Goal: Task Accomplishment & Management: Use online tool/utility

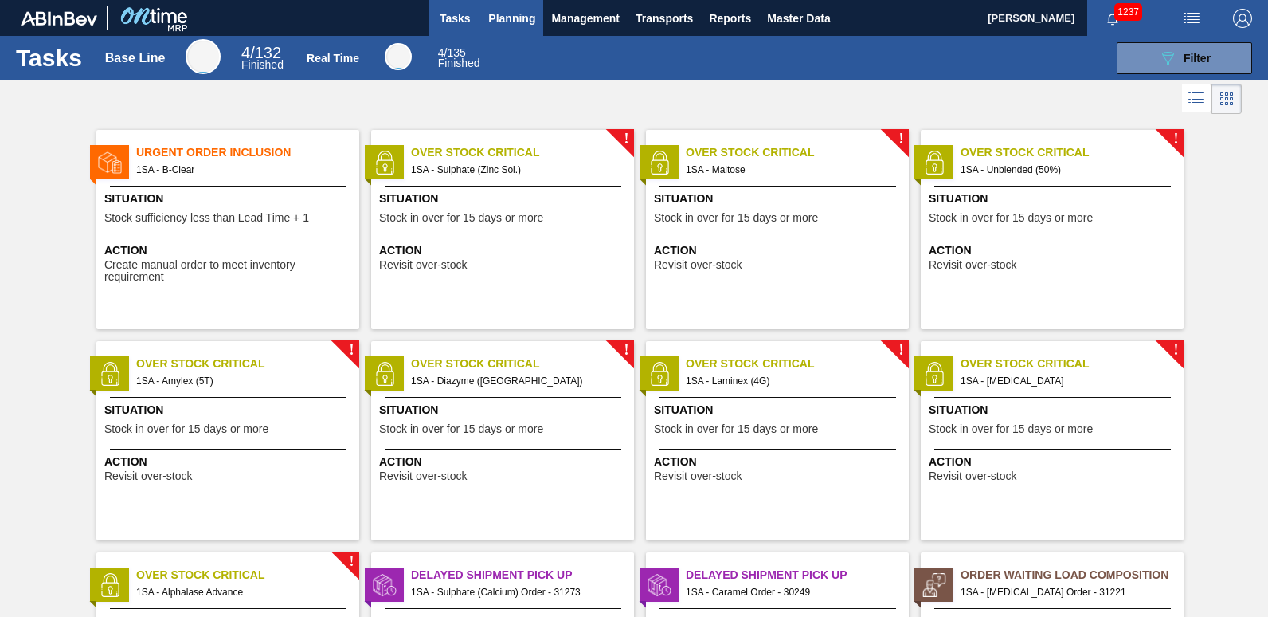
click at [510, 23] on span "Planning" at bounding box center [511, 18] width 47 height 19
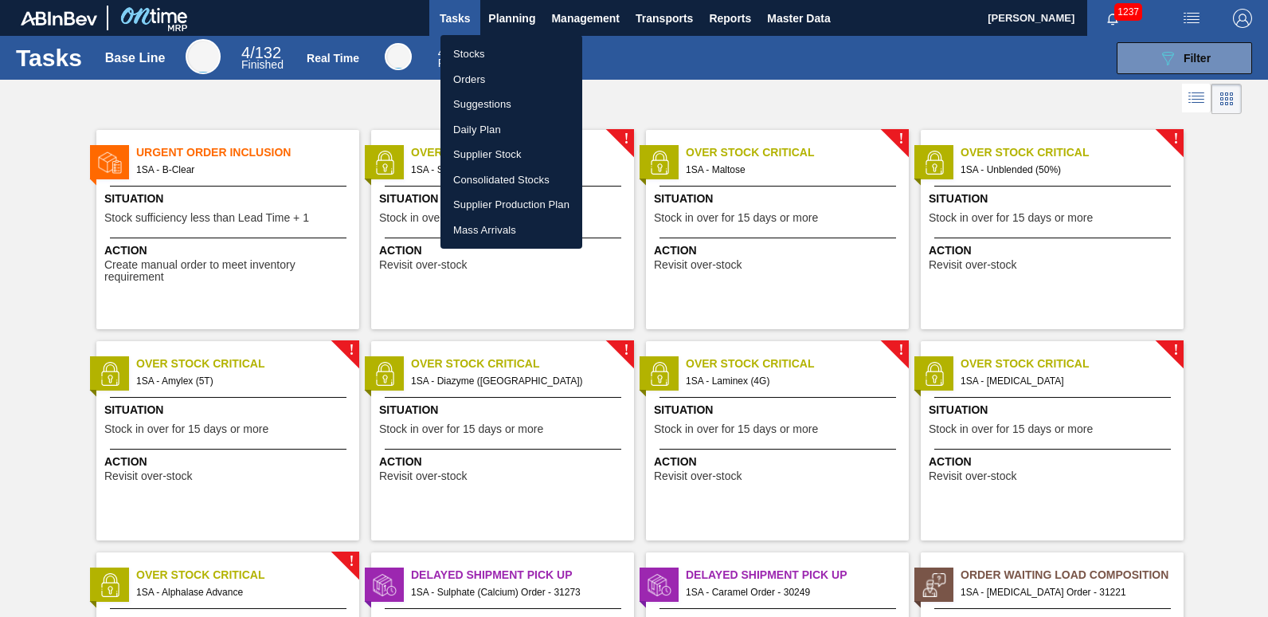
click at [475, 54] on li "Stocks" at bounding box center [512, 53] width 142 height 25
checkbox input "true"
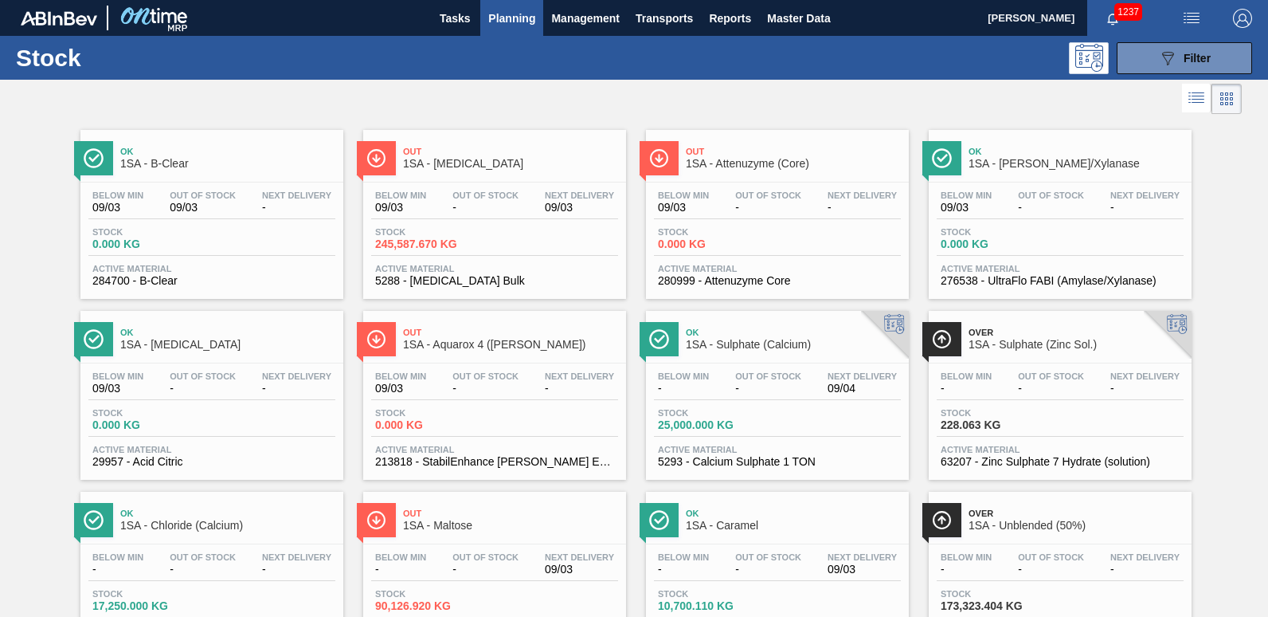
click at [432, 154] on span "Out" at bounding box center [510, 152] width 215 height 10
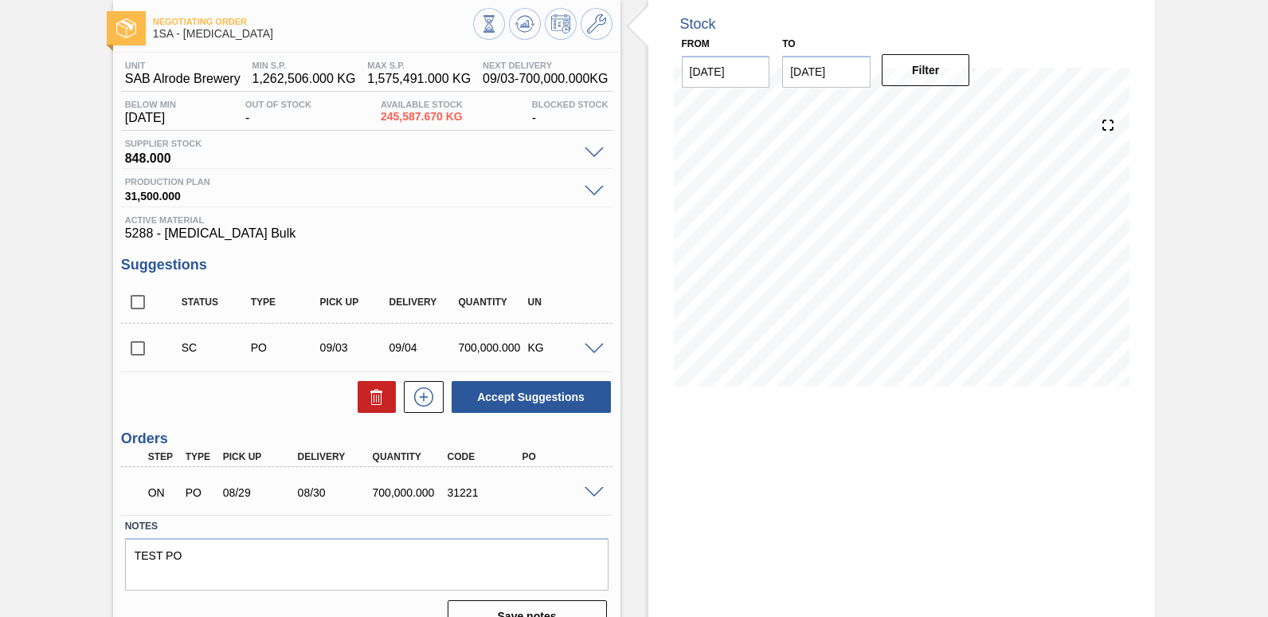
scroll to position [108, 0]
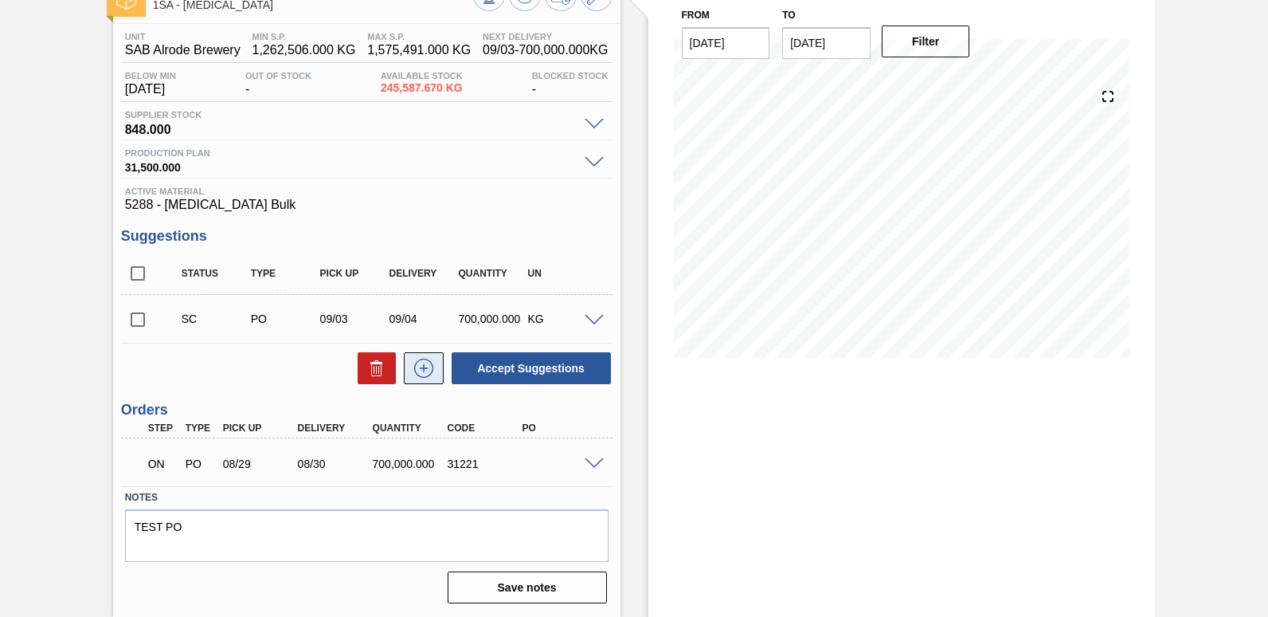
click at [416, 374] on icon at bounding box center [423, 367] width 19 height 19
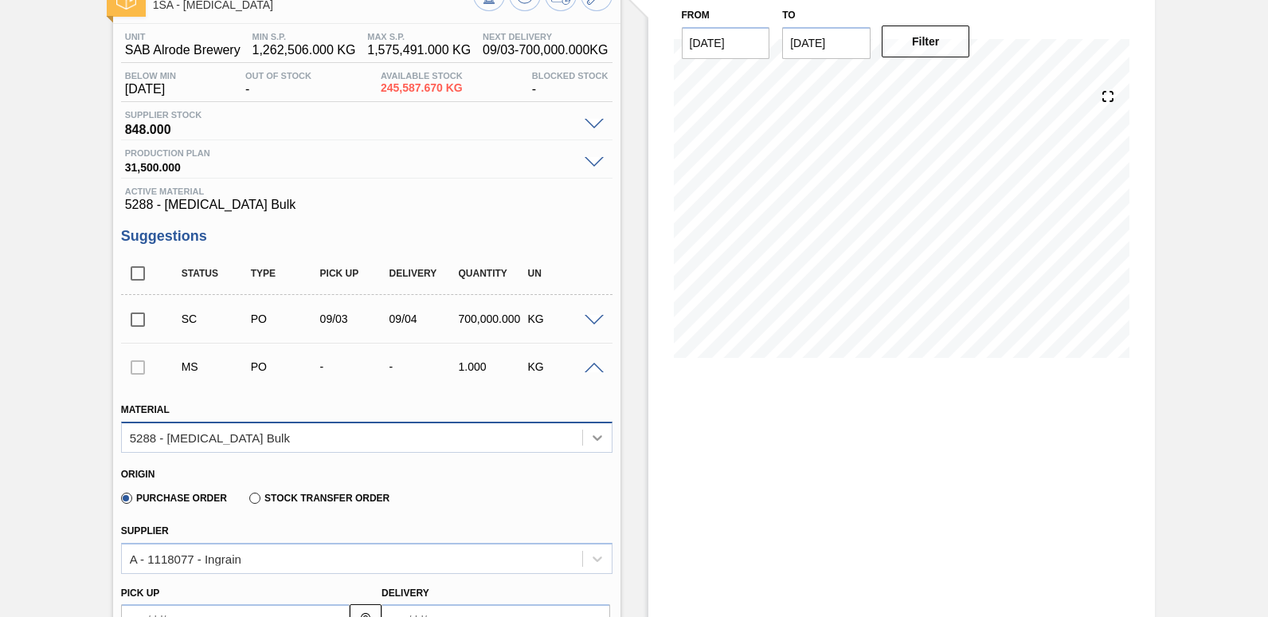
click at [597, 444] on icon at bounding box center [597, 437] width 16 height 16
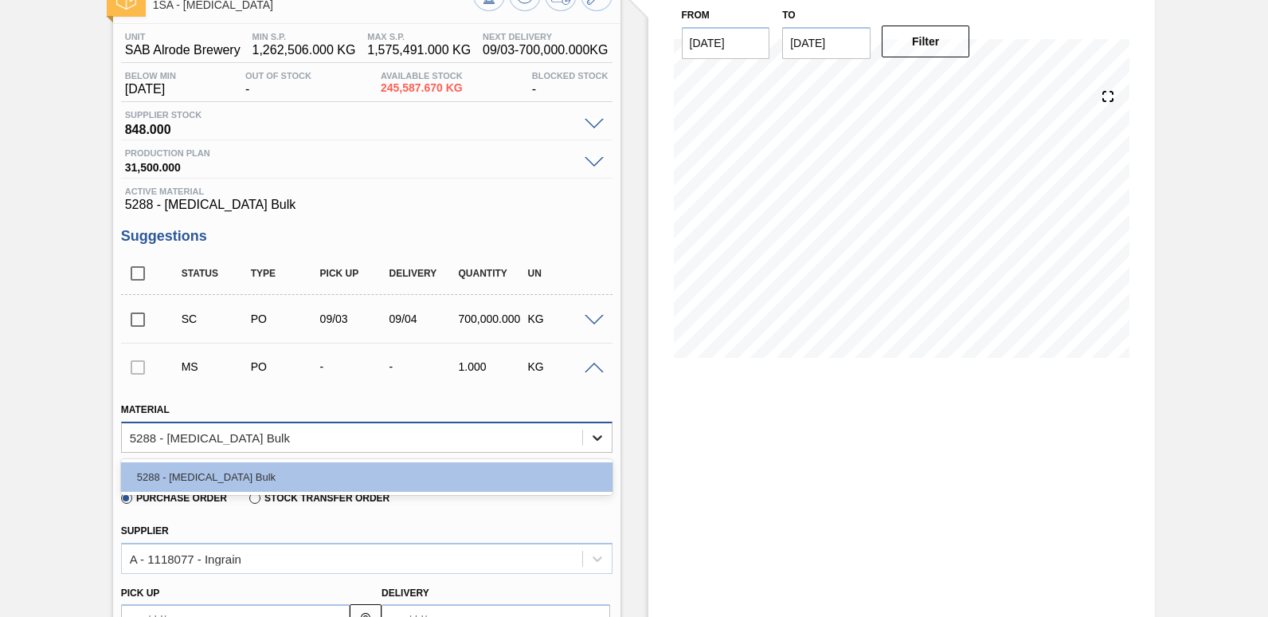
click at [593, 440] on icon at bounding box center [597, 437] width 16 height 16
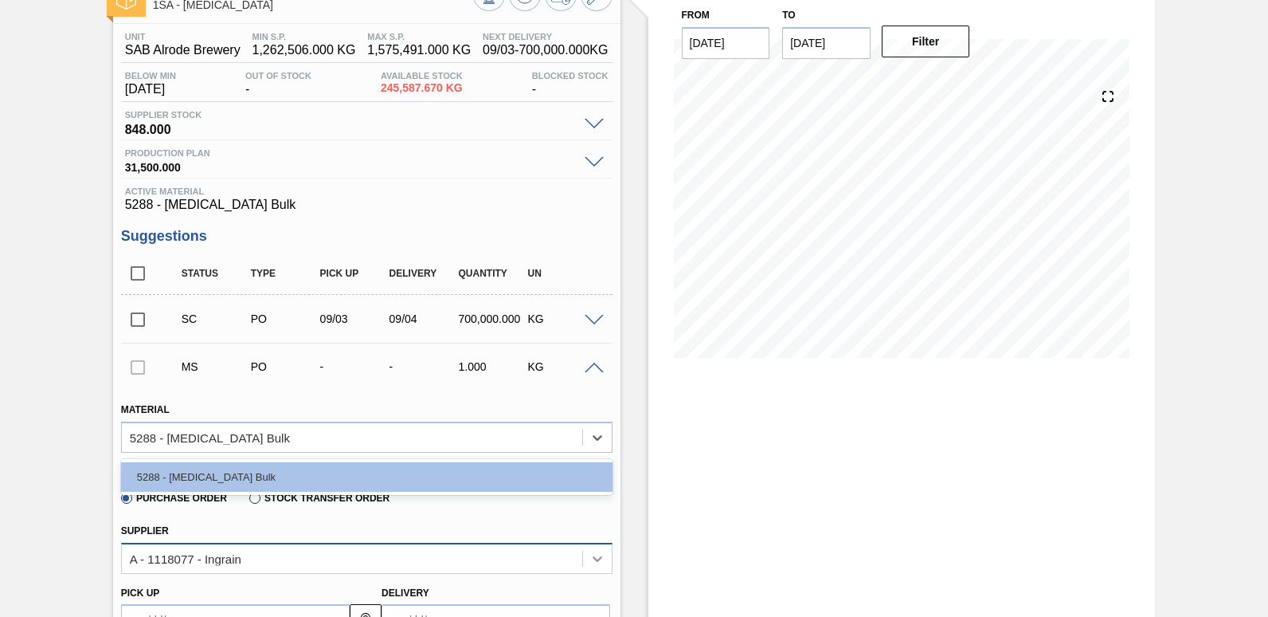
scroll to position [173, 0]
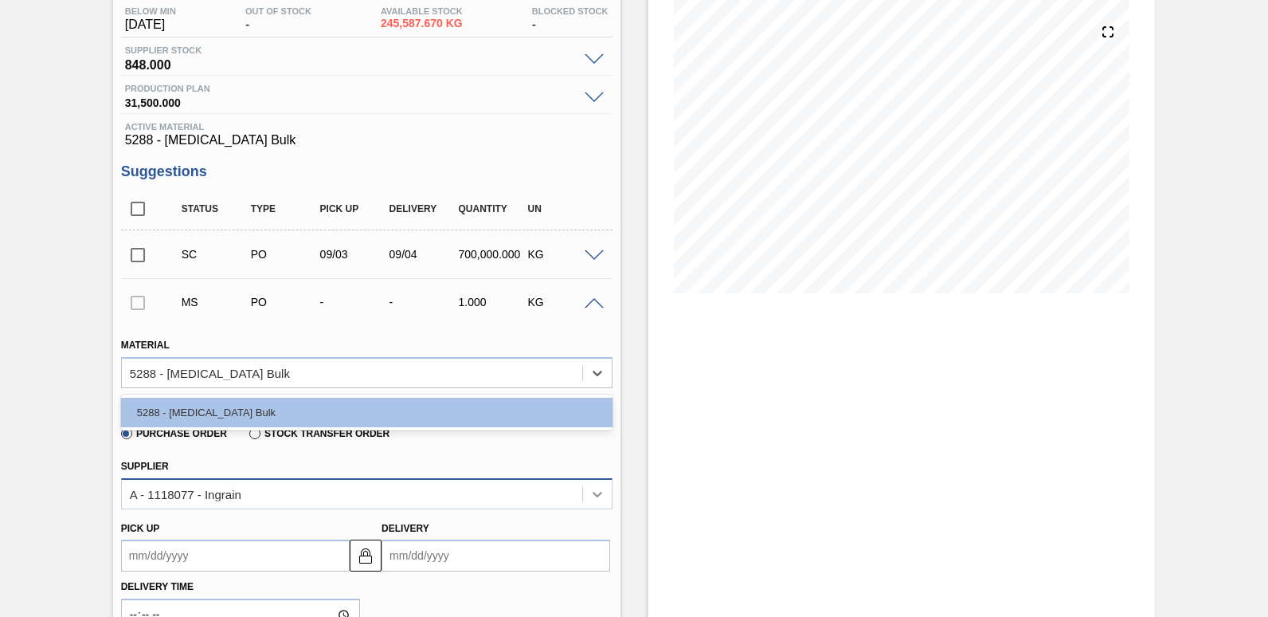
click at [591, 509] on div "A - 1118077 - Ingrain" at bounding box center [366, 493] width 491 height 31
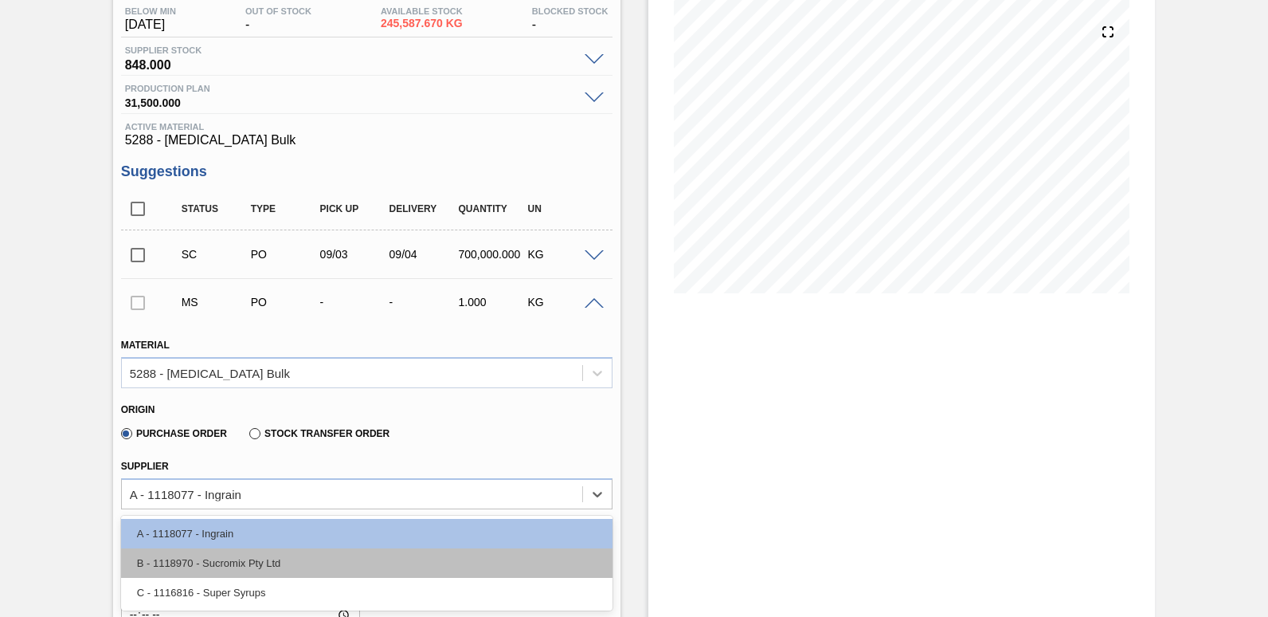
click at [229, 562] on div "B - 1118970 - Sucromix Pty Ltd" at bounding box center [366, 562] width 491 height 29
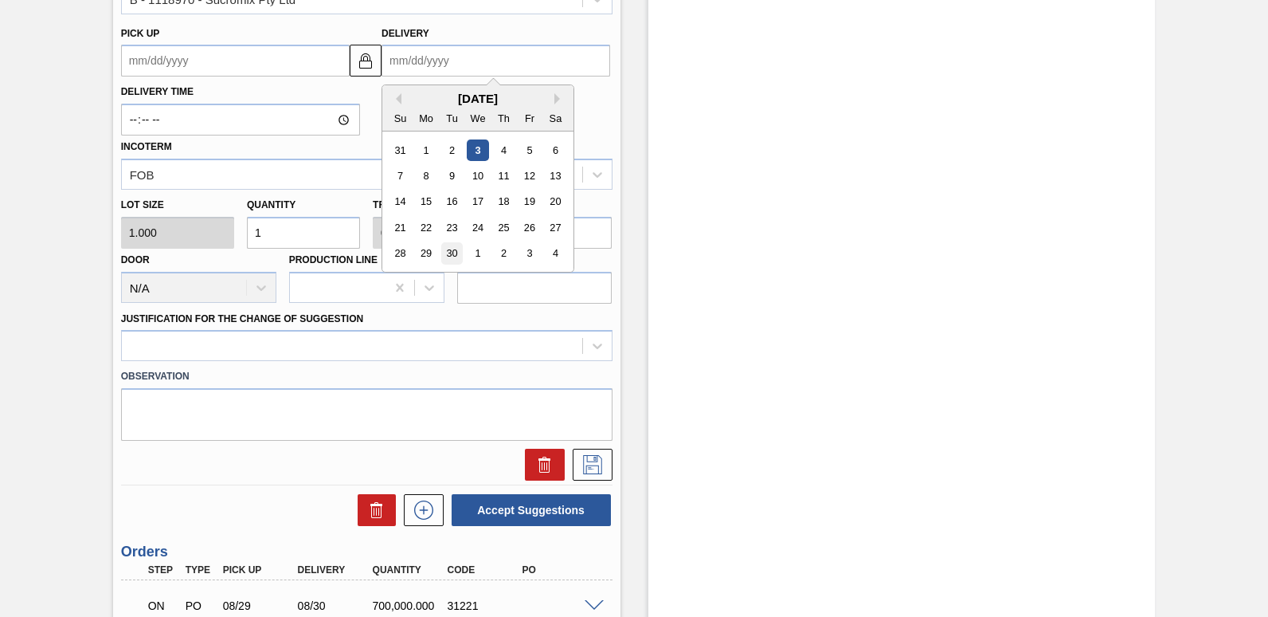
scroll to position [671, 0]
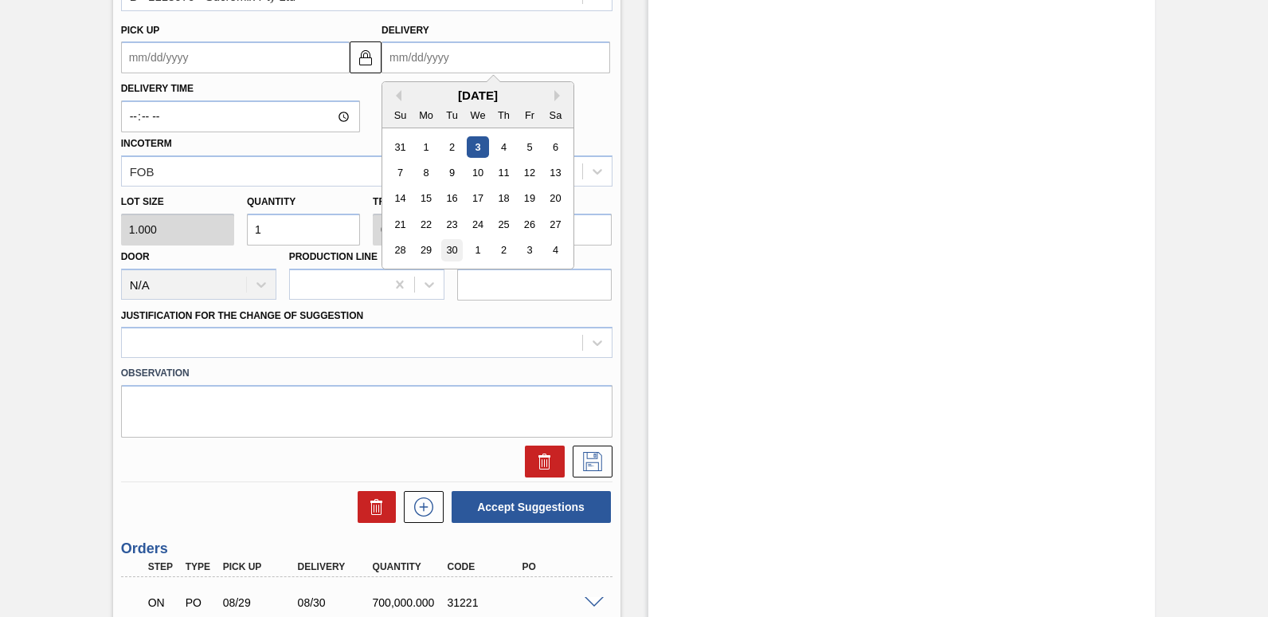
click at [448, 249] on div "30" at bounding box center [452, 251] width 22 height 22
type up3240247335 "[DATE]"
type input "[DATE]"
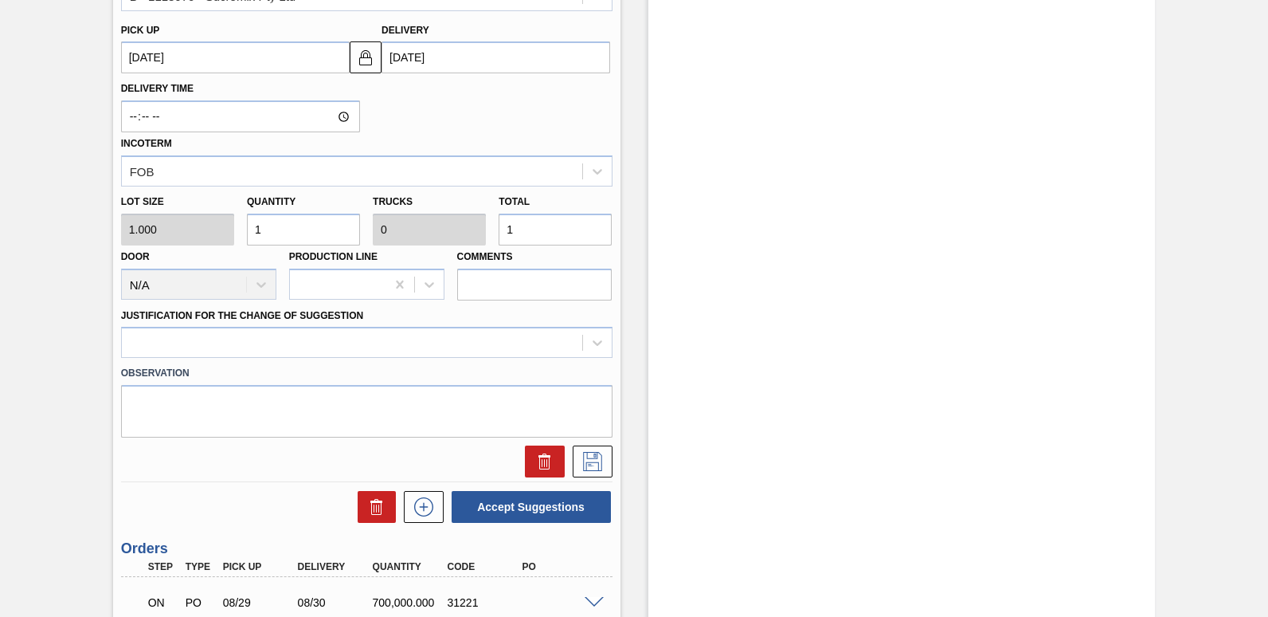
click at [530, 231] on input "1" at bounding box center [555, 229] width 113 height 32
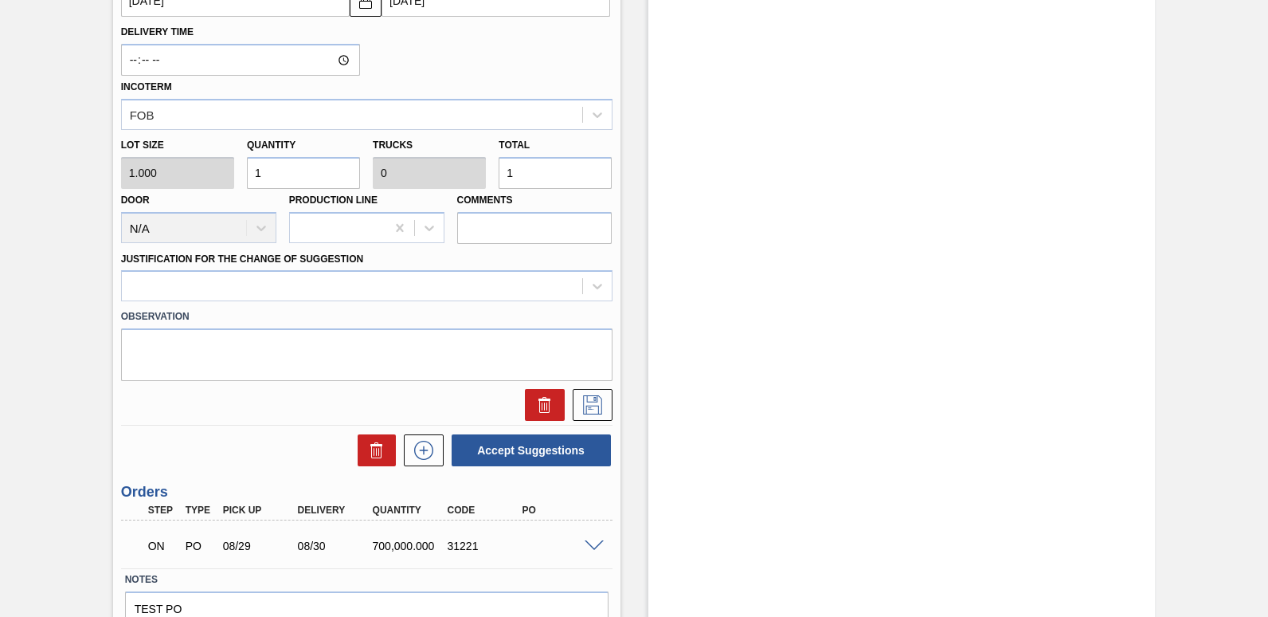
scroll to position [809, 0]
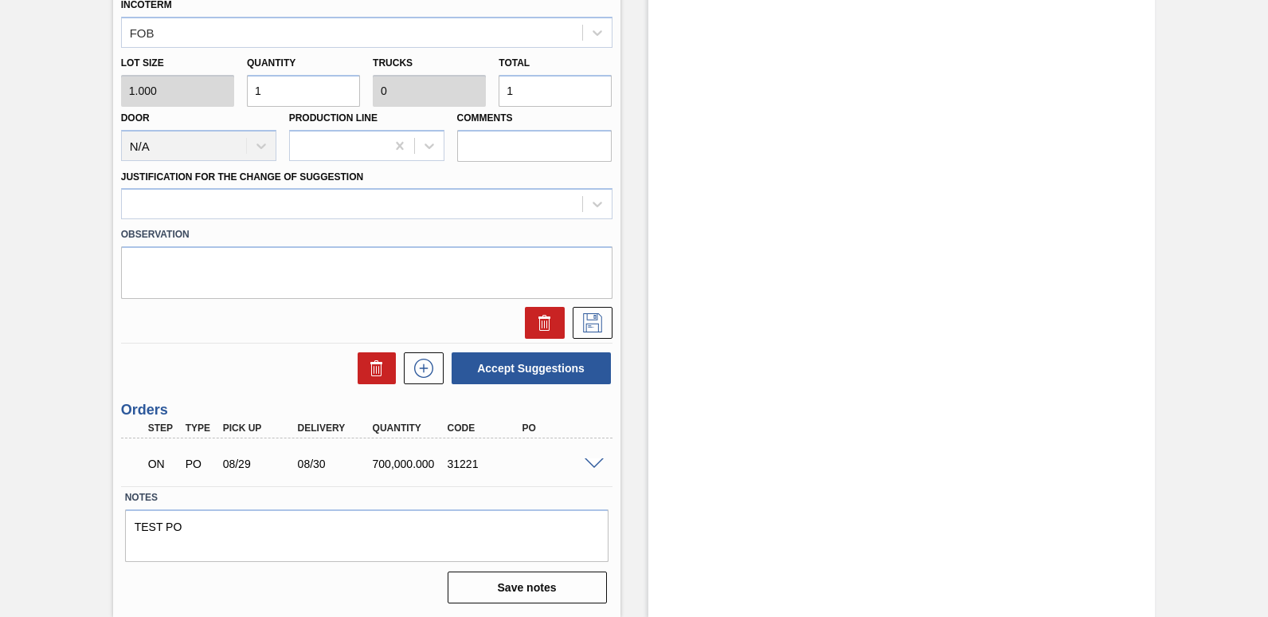
click at [585, 465] on span at bounding box center [594, 464] width 19 height 12
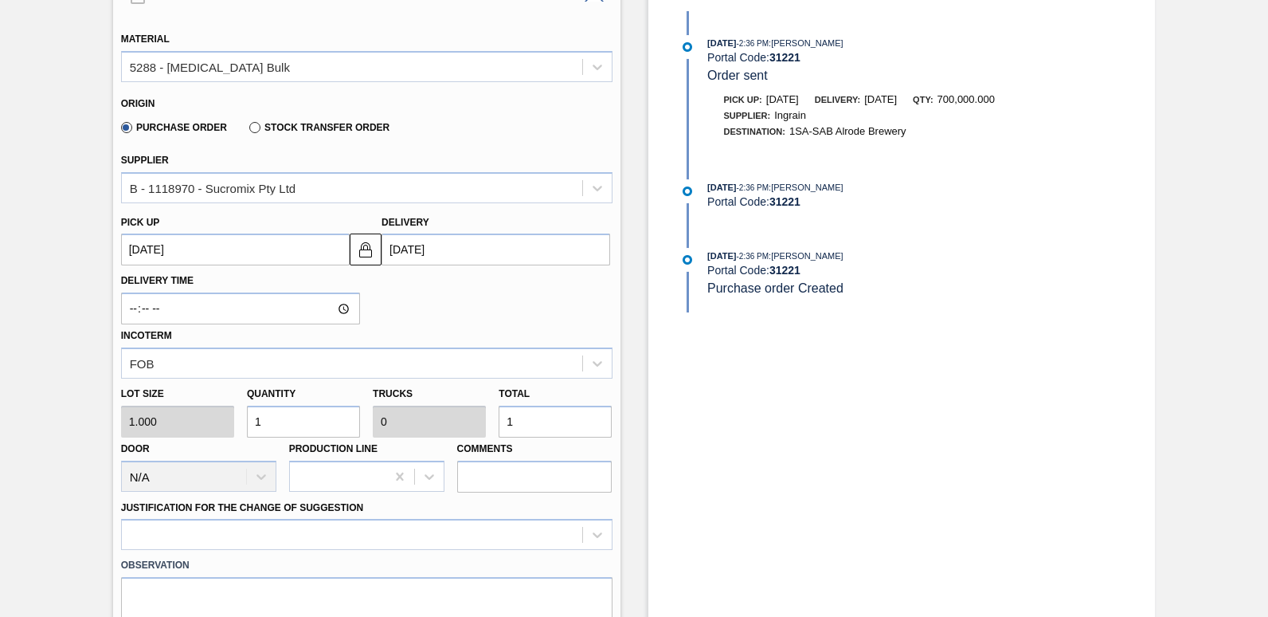
scroll to position [319, 0]
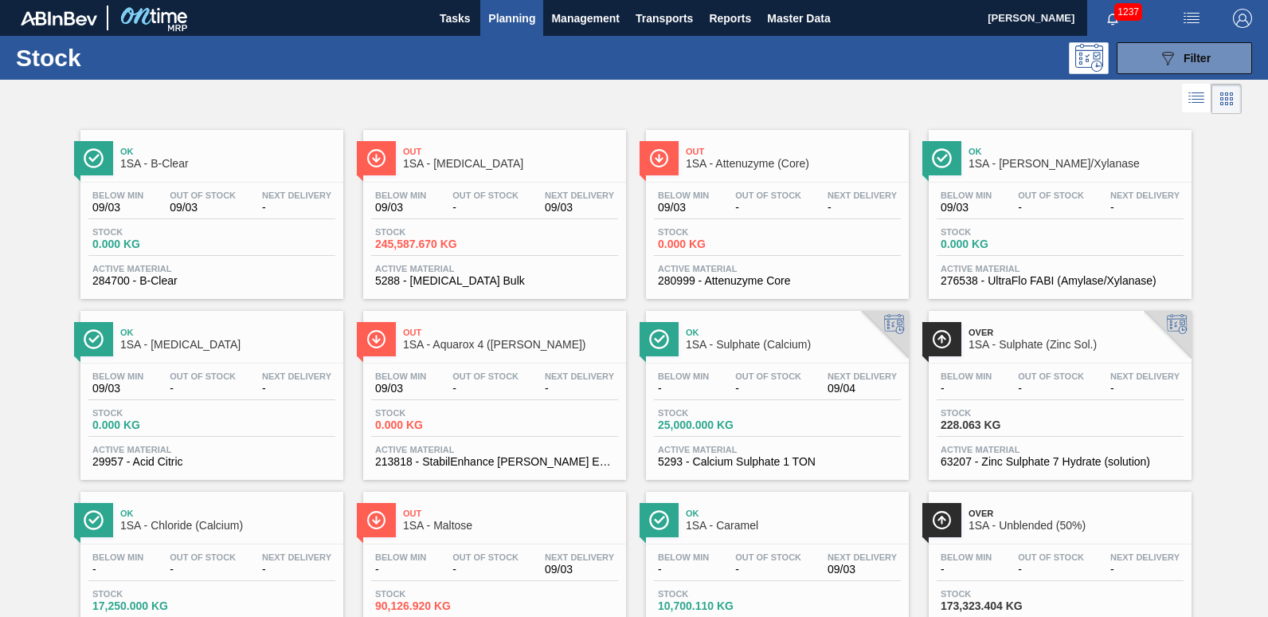
click at [461, 175] on div "Out 1SA - [MEDICAL_DATA]" at bounding box center [510, 158] width 215 height 36
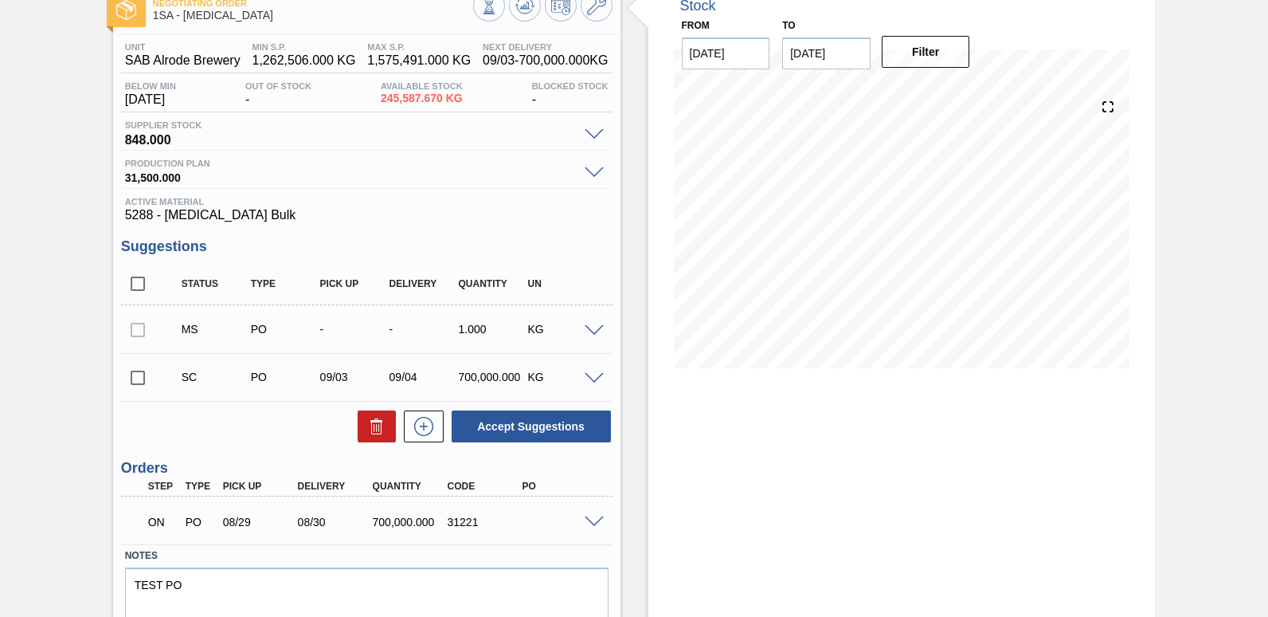
scroll to position [156, 0]
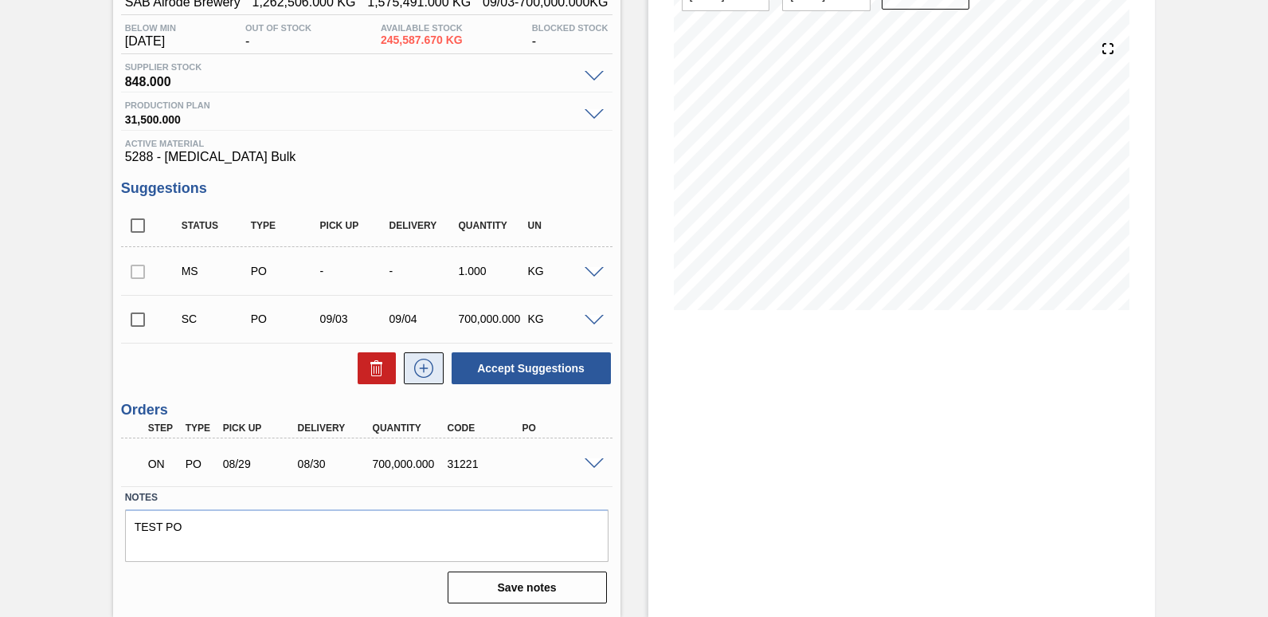
click at [425, 374] on icon at bounding box center [423, 367] width 25 height 19
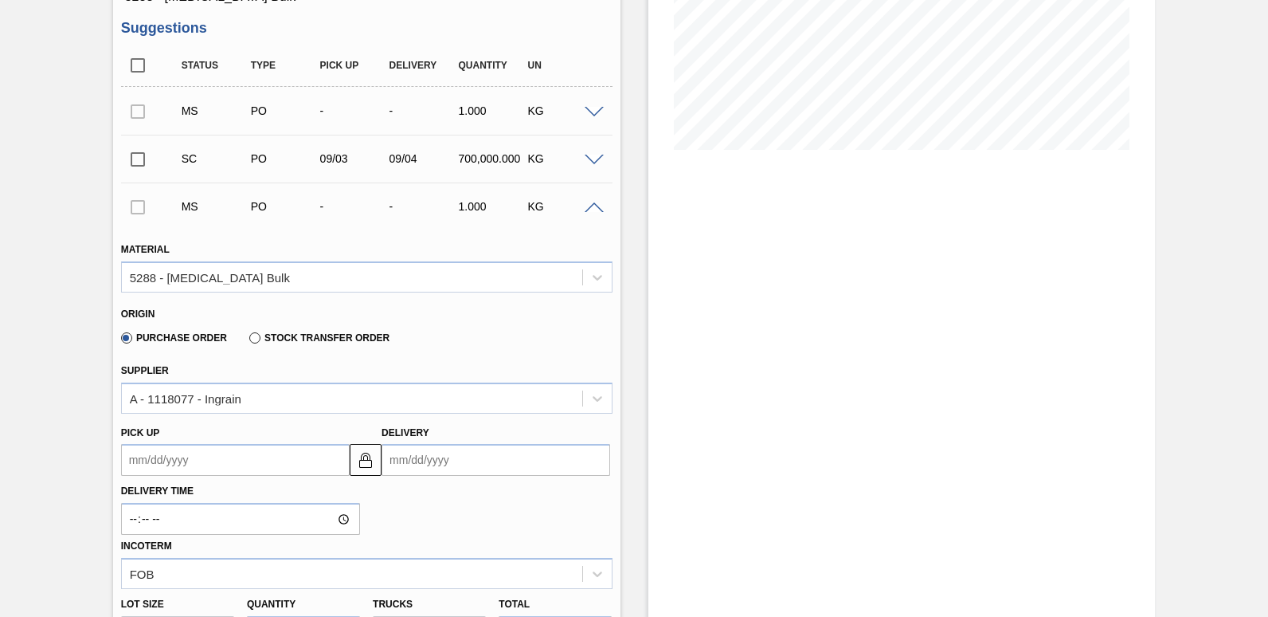
scroll to position [475, 0]
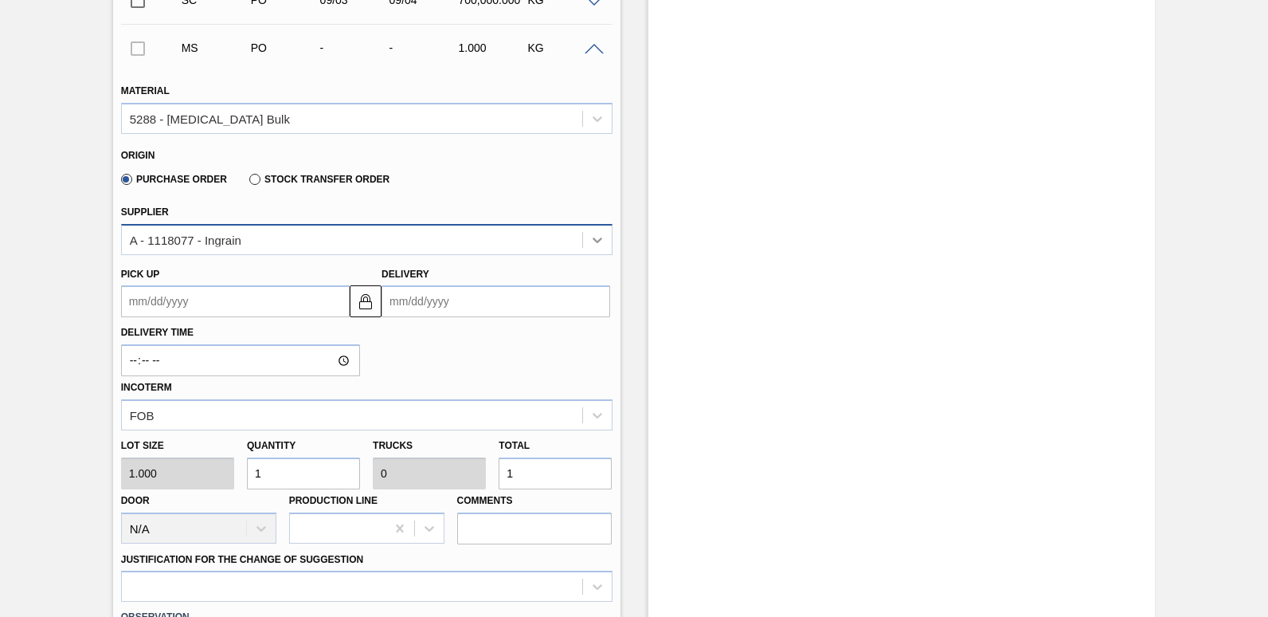
click at [595, 242] on icon at bounding box center [598, 240] width 10 height 6
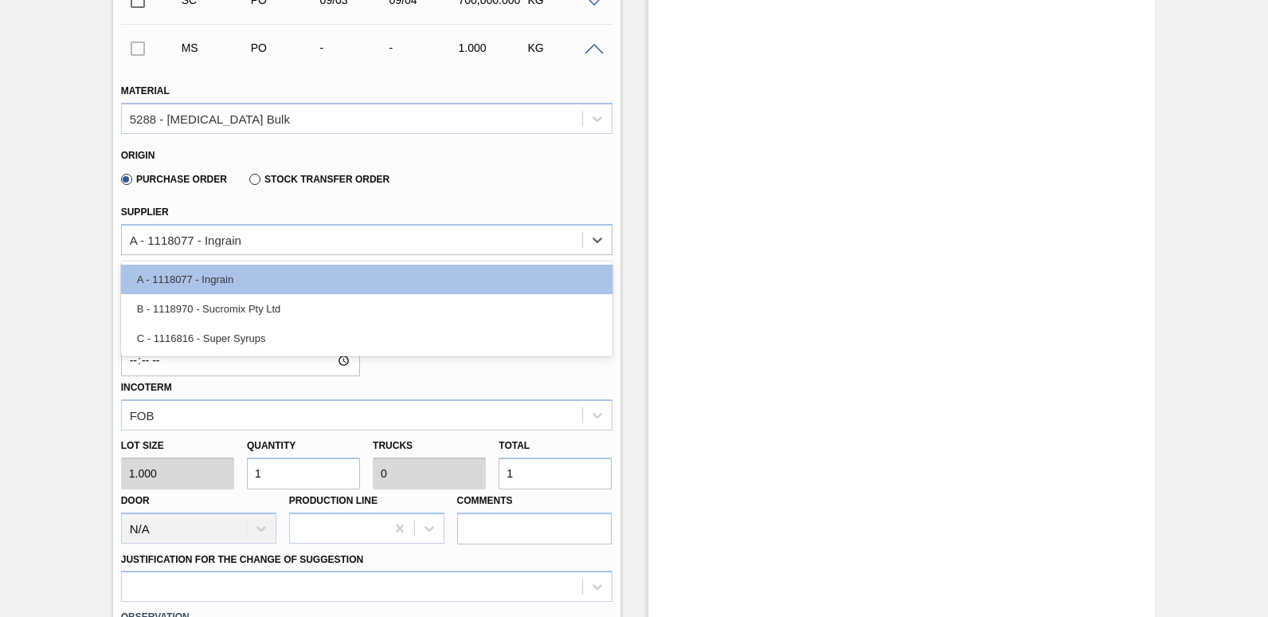
click at [249, 309] on div "B - 1118970 - Sucromix Pty Ltd" at bounding box center [366, 308] width 491 height 29
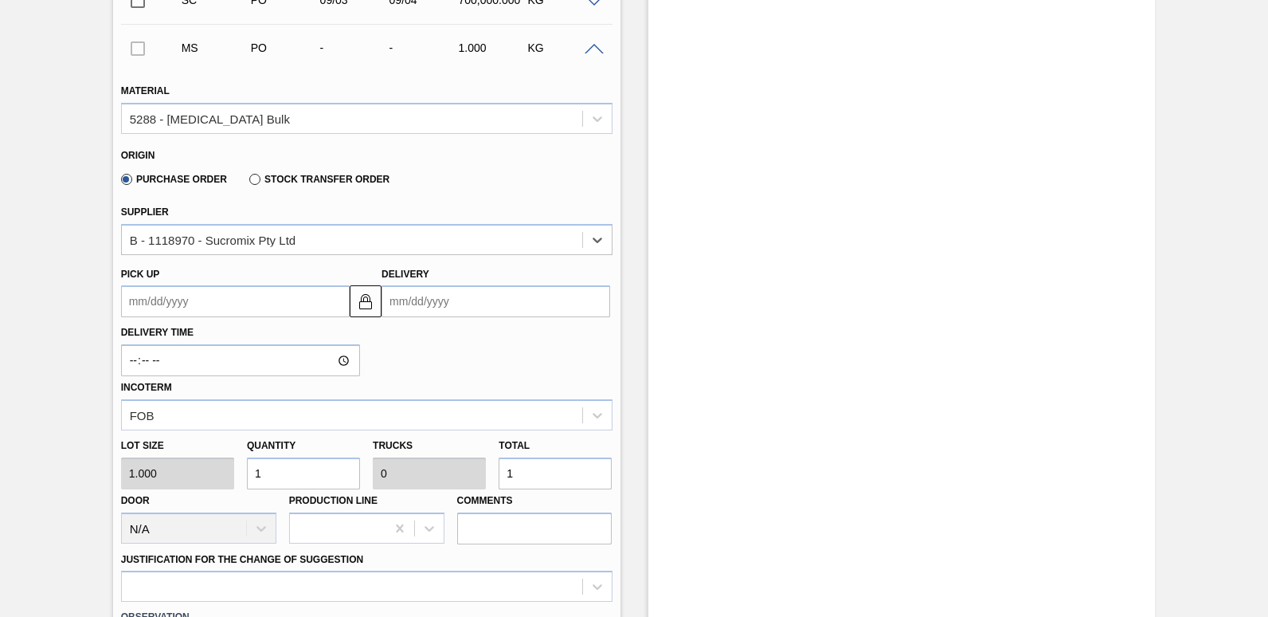
scroll to position [395, 0]
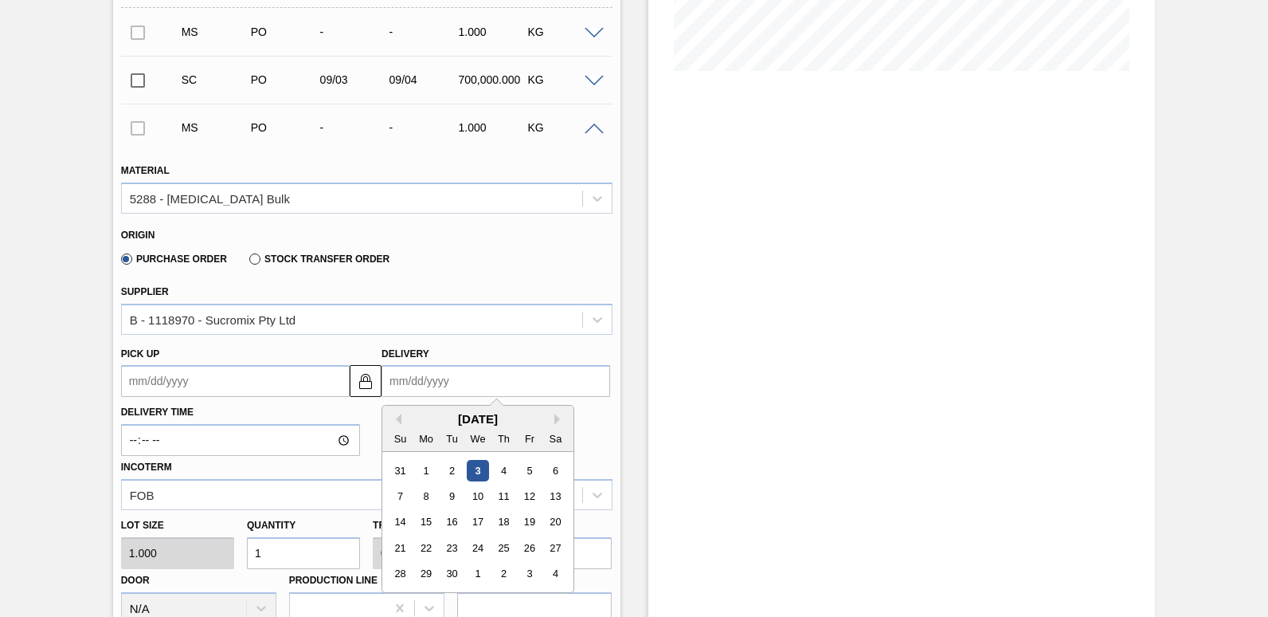
click at [476, 387] on input "Delivery" at bounding box center [496, 381] width 229 height 32
click at [452, 567] on div "30" at bounding box center [452, 574] width 22 height 22
type up3240247336 "[DATE]"
type input "[DATE]"
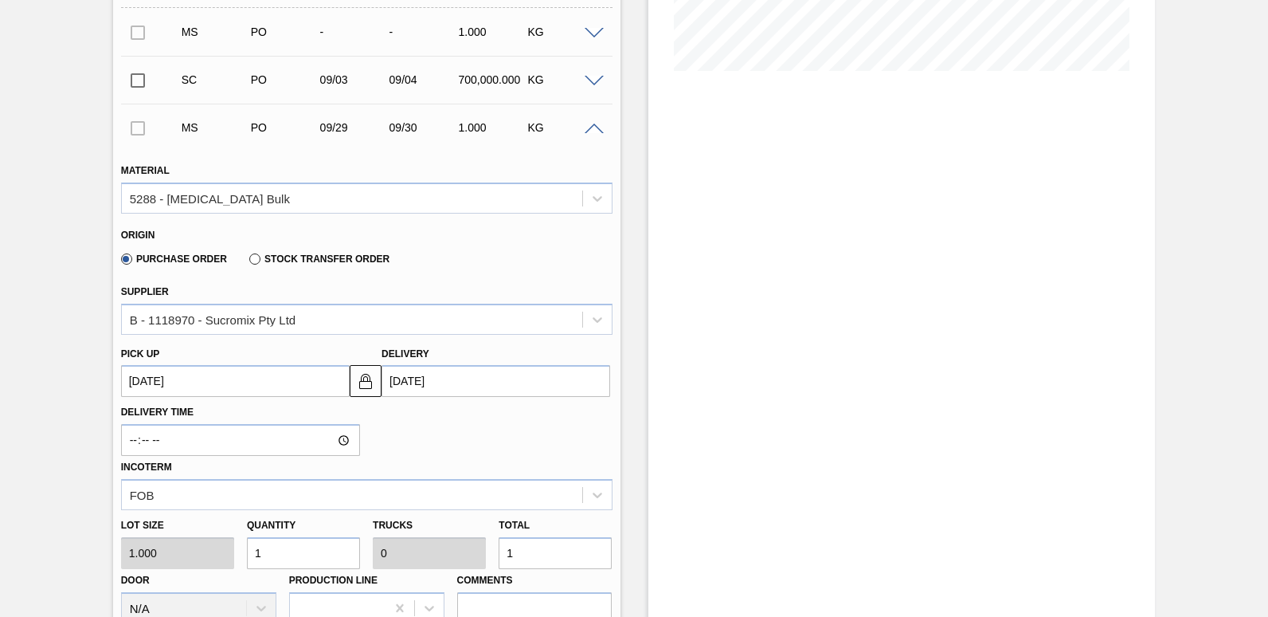
click at [538, 553] on input "1" at bounding box center [555, 553] width 113 height 32
type input "0"
type input "7"
type input "700,000"
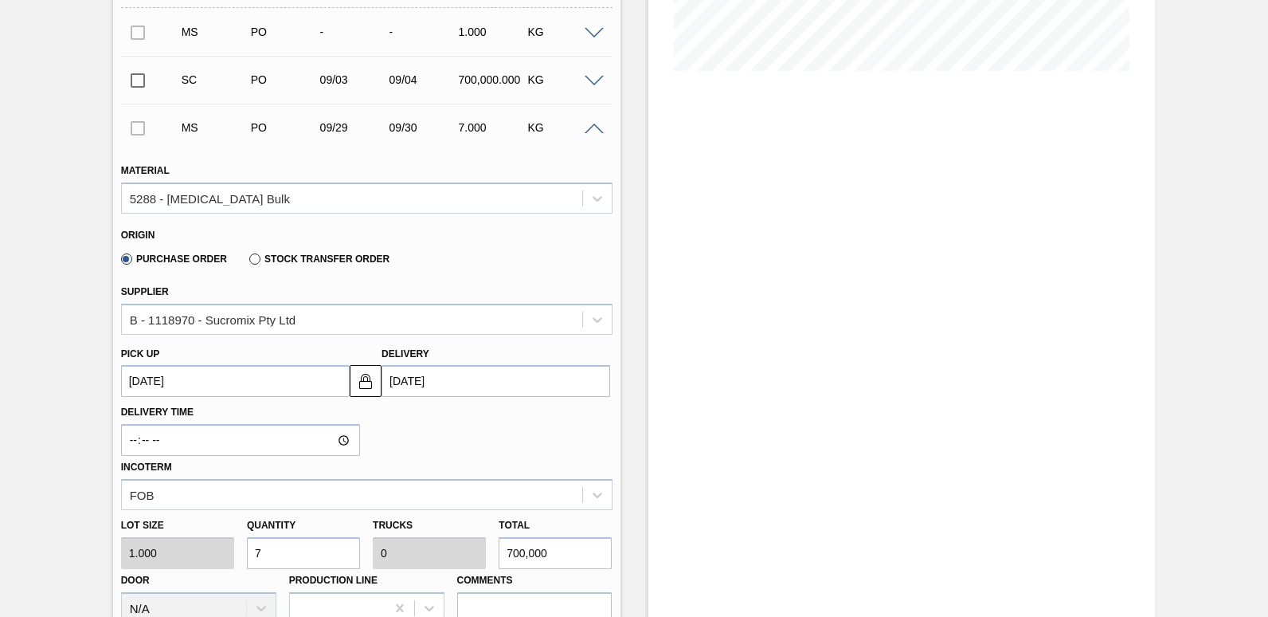
type input "21.875"
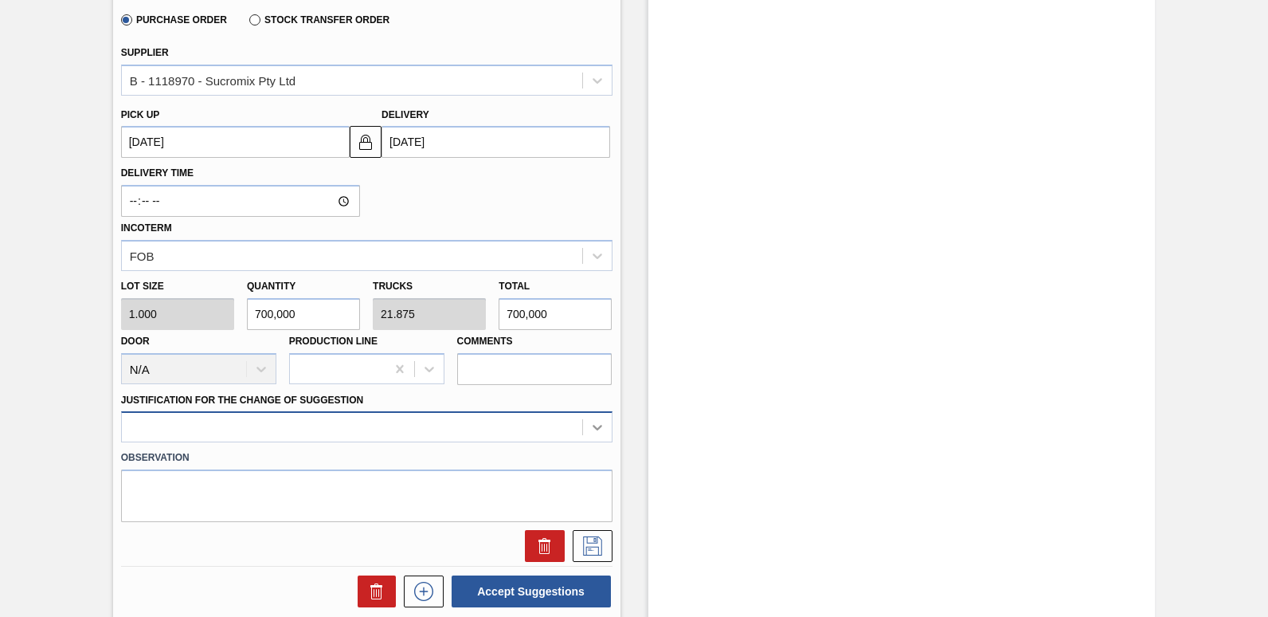
scroll to position [711, 0]
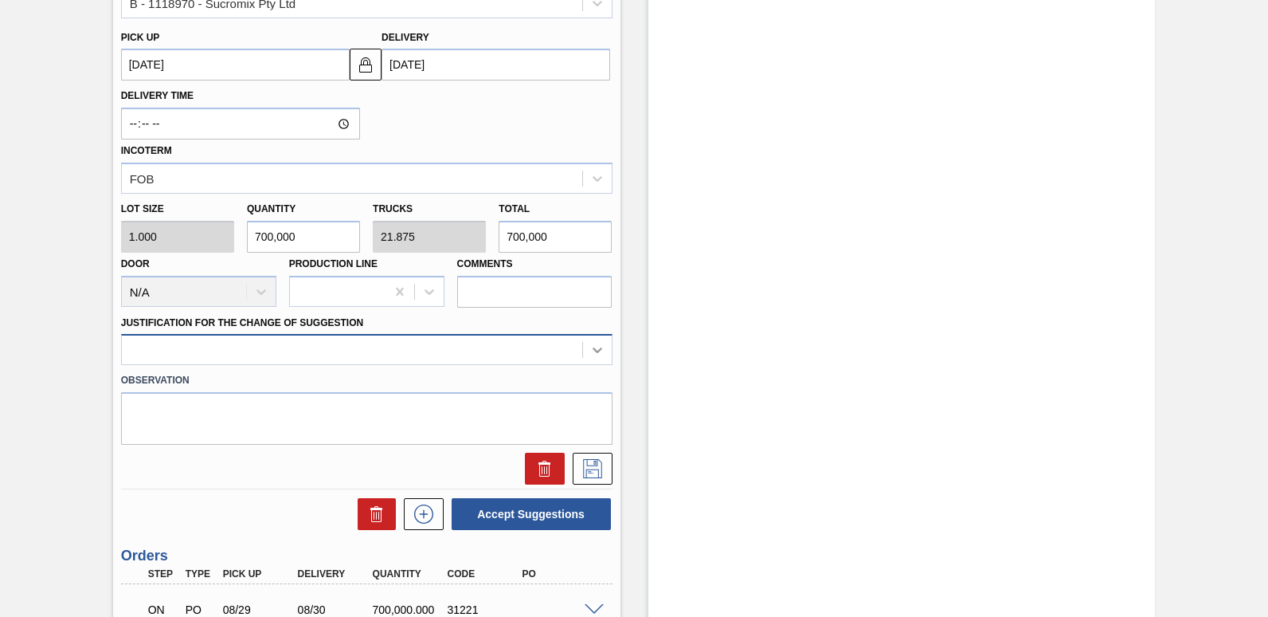
click at [600, 365] on div at bounding box center [366, 349] width 491 height 31
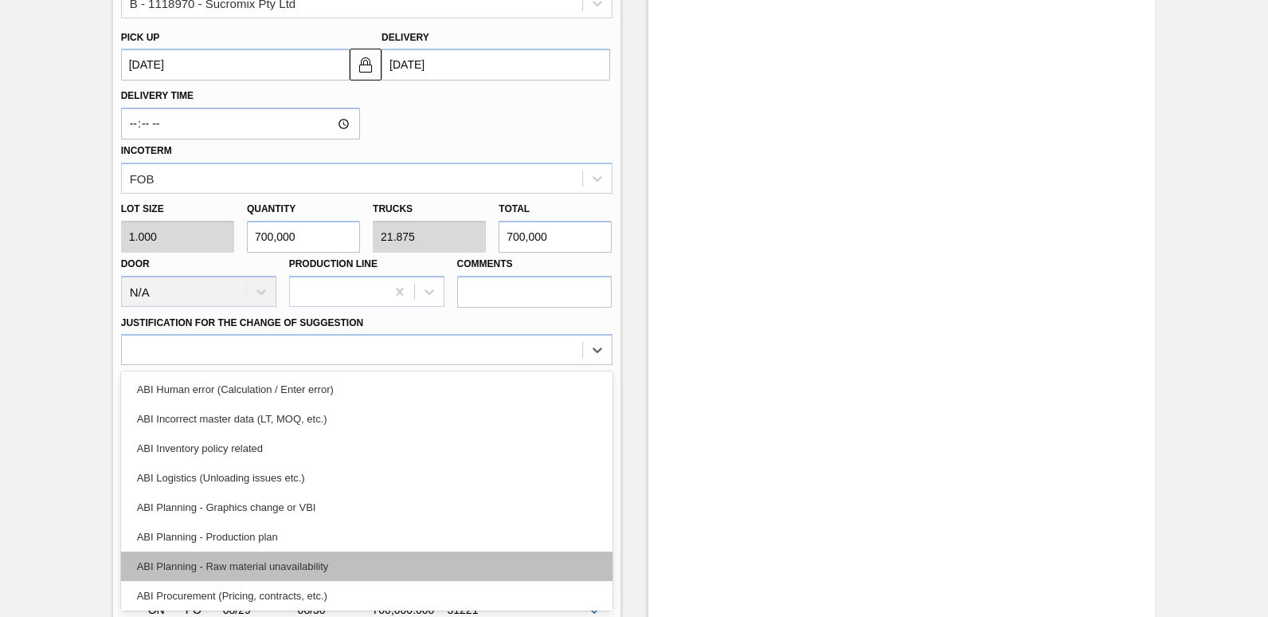
click at [243, 562] on div "ABI Planning - Raw material unavailability" at bounding box center [366, 565] width 491 height 29
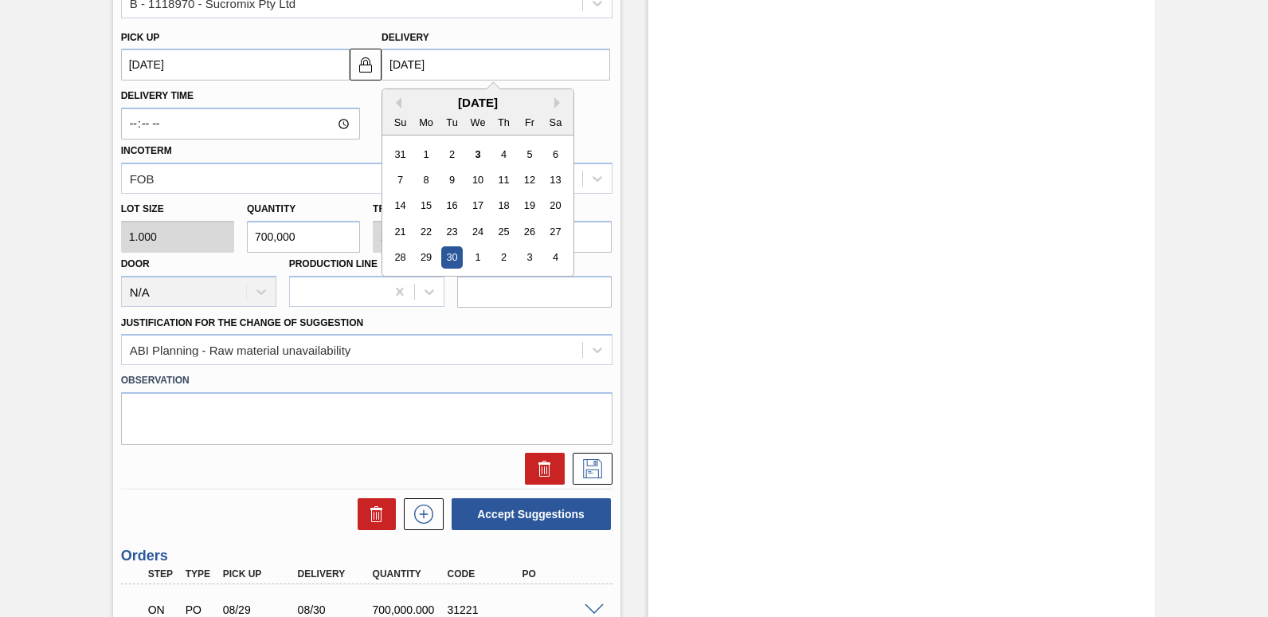
click at [459, 66] on input "[DATE]" at bounding box center [496, 65] width 229 height 32
click at [531, 156] on div "5" at bounding box center [530, 154] width 22 height 22
type up3240247336 "[DATE]"
type input "[DATE]"
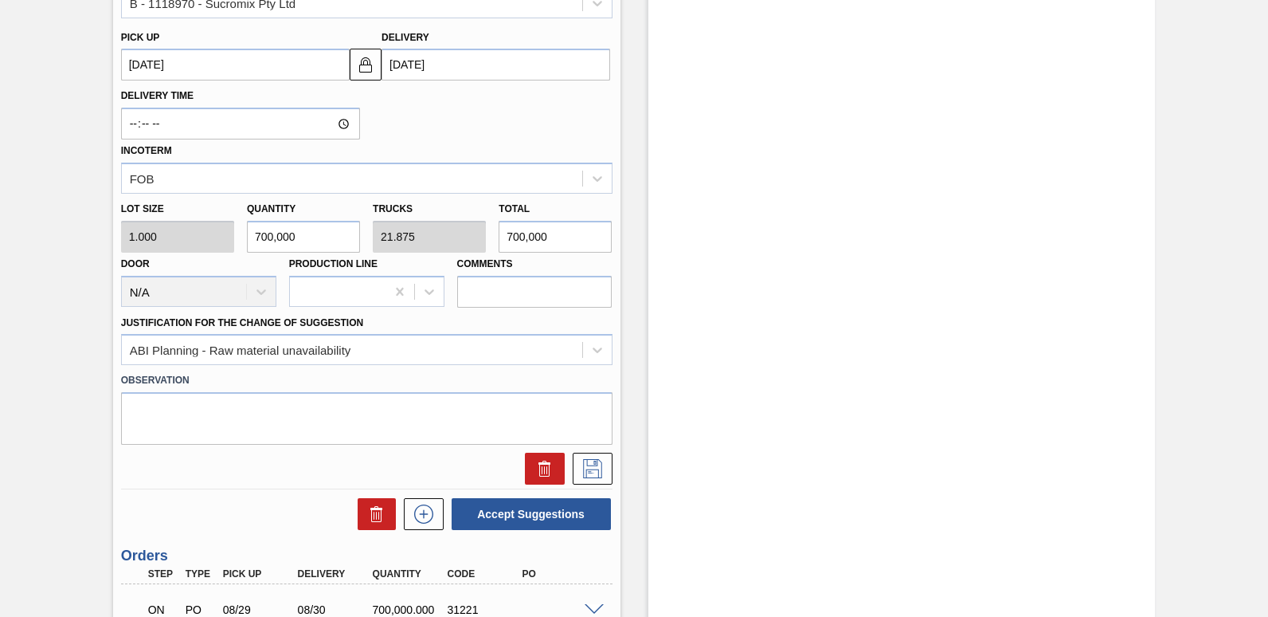
click at [559, 248] on input "700,000" at bounding box center [555, 237] width 113 height 32
type input "70,000"
type input "2.188"
type input "70,000"
type input "7,000"
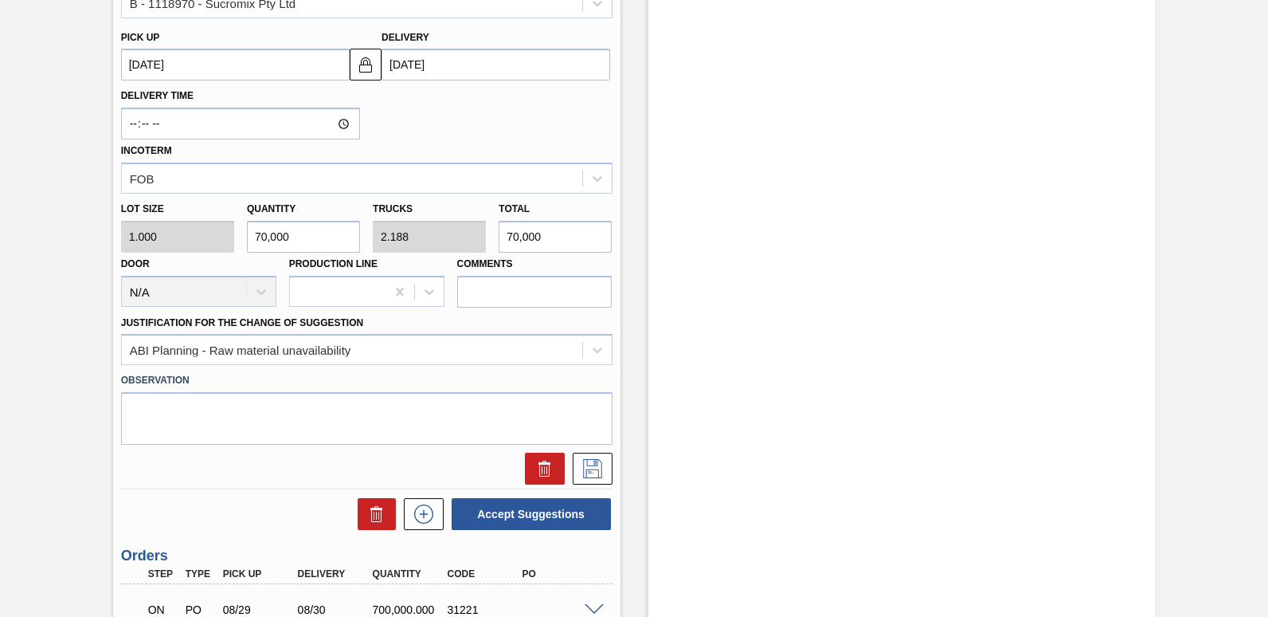
type input "0.219"
type input "7,000"
type input "700"
type input "0.022"
type input "700"
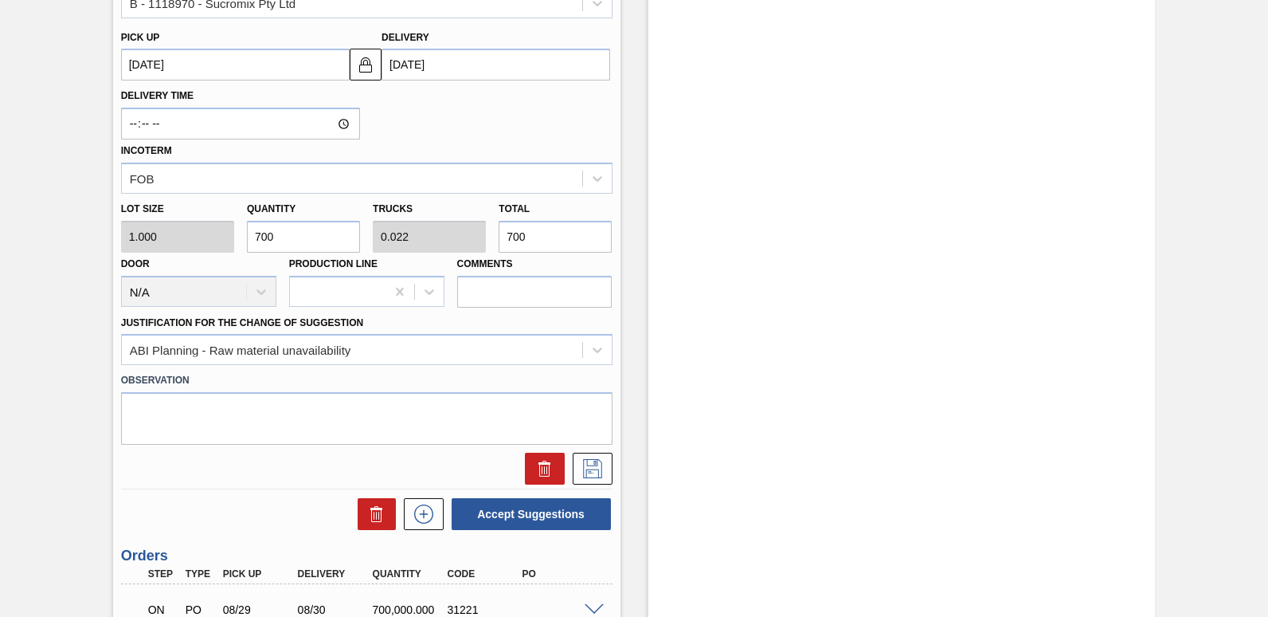
type input "70"
type input "0.002"
type input "70"
type input "7"
type input "0"
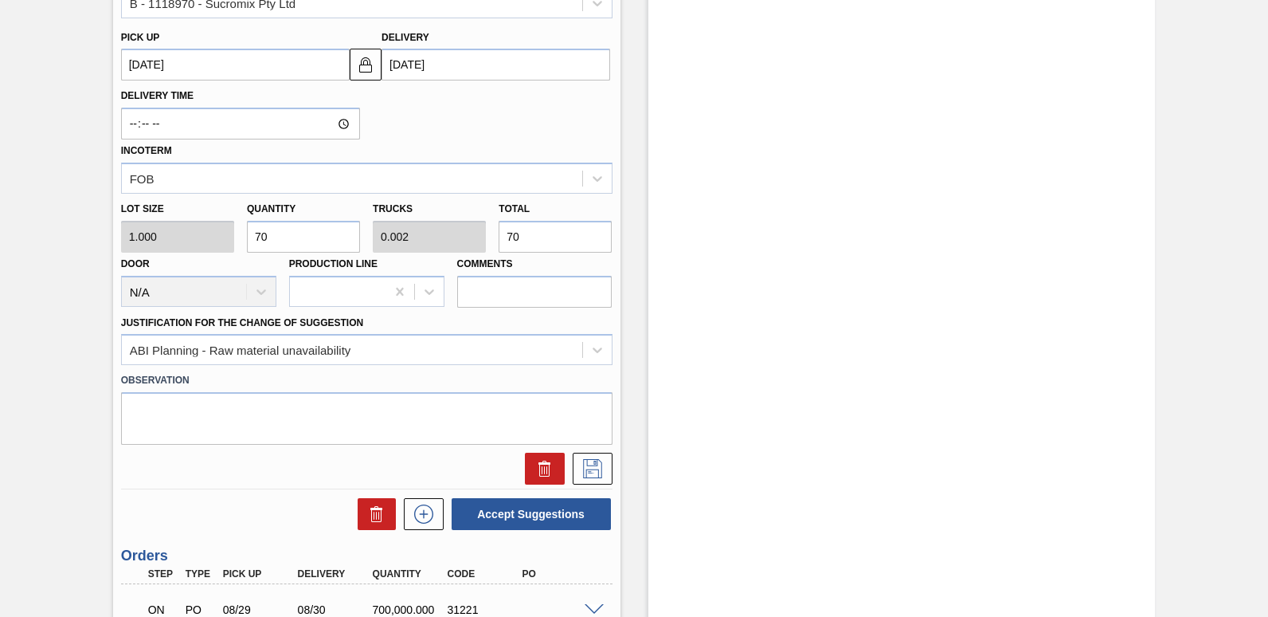
type input "7"
type input "0"
type input "3"
type input "35"
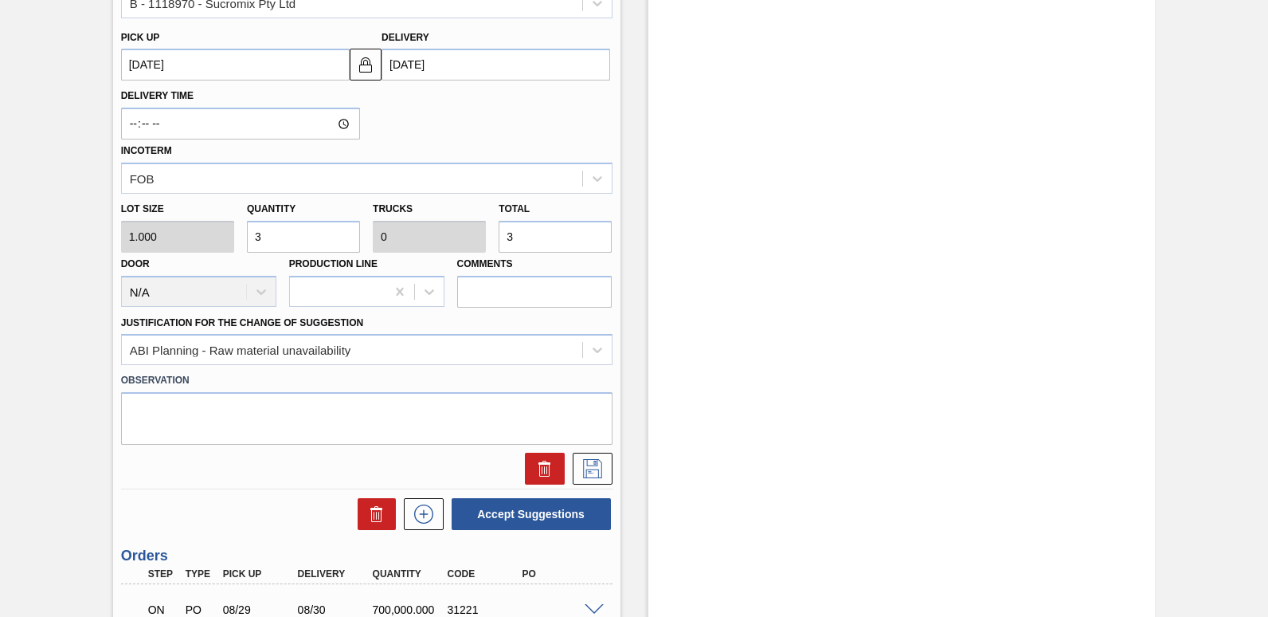
type input "0.001"
type input "35"
type input "350"
type input "0.011"
type input "350"
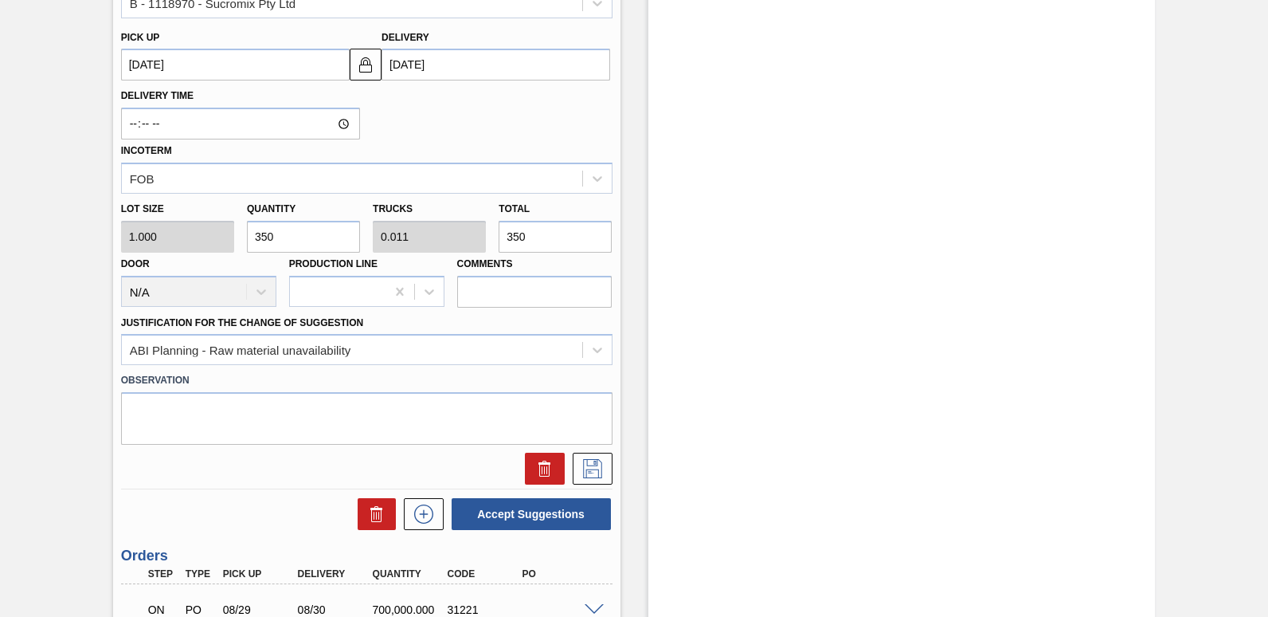
type input "3,500"
type input "0.109"
type input "3,500"
type input "35,000"
type input "1.094"
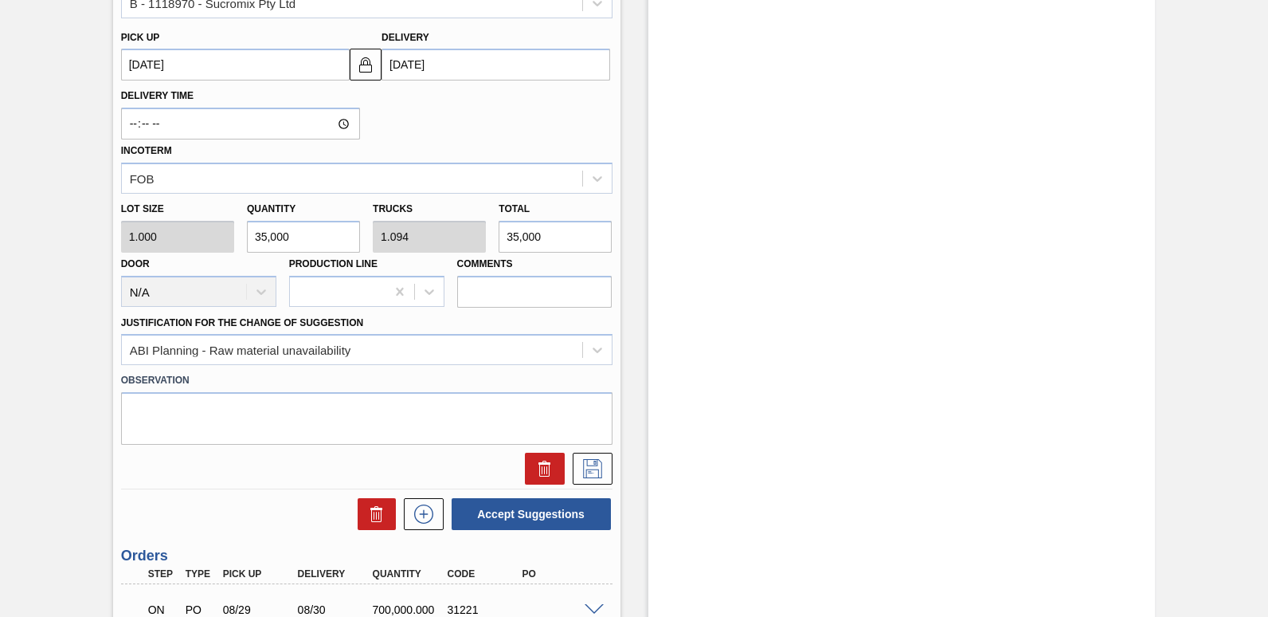
type input "35,000"
drag, startPoint x: -3, startPoint y: 527, endPoint x: 939, endPoint y: 339, distance: 960.8
click at [939, 339] on div "Stock From [DATE] to [DATE] Filter" at bounding box center [901, 65] width 507 height 1394
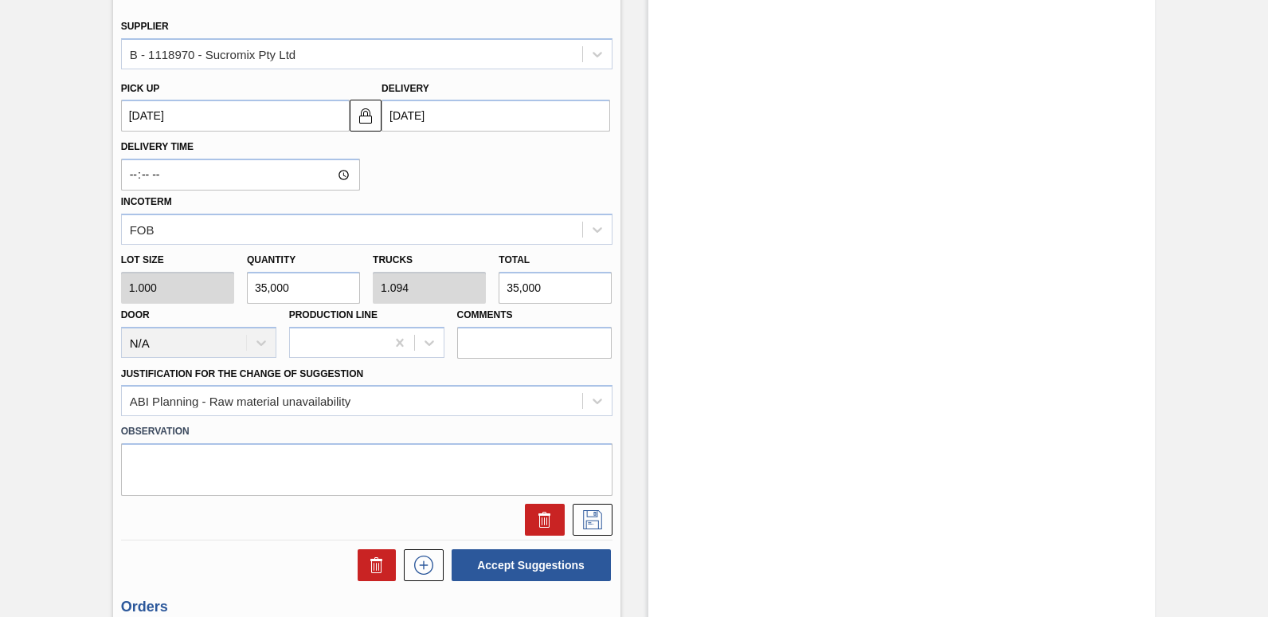
scroll to position [632, 0]
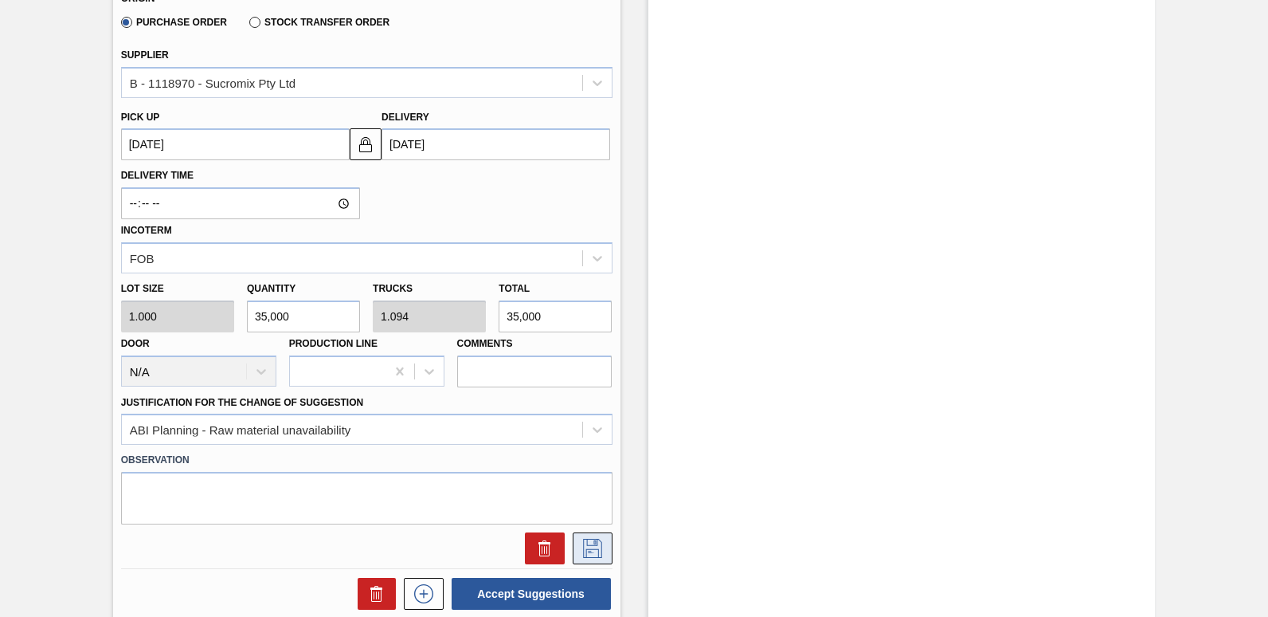
click at [593, 555] on icon at bounding box center [592, 547] width 25 height 19
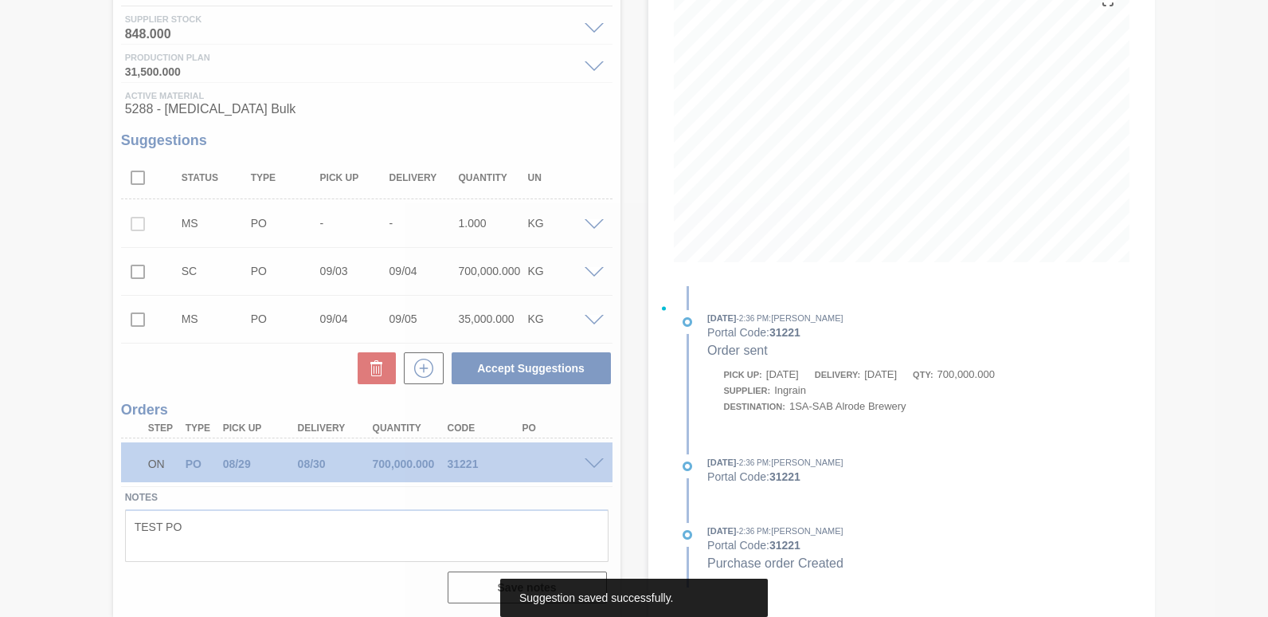
scroll to position [204, 0]
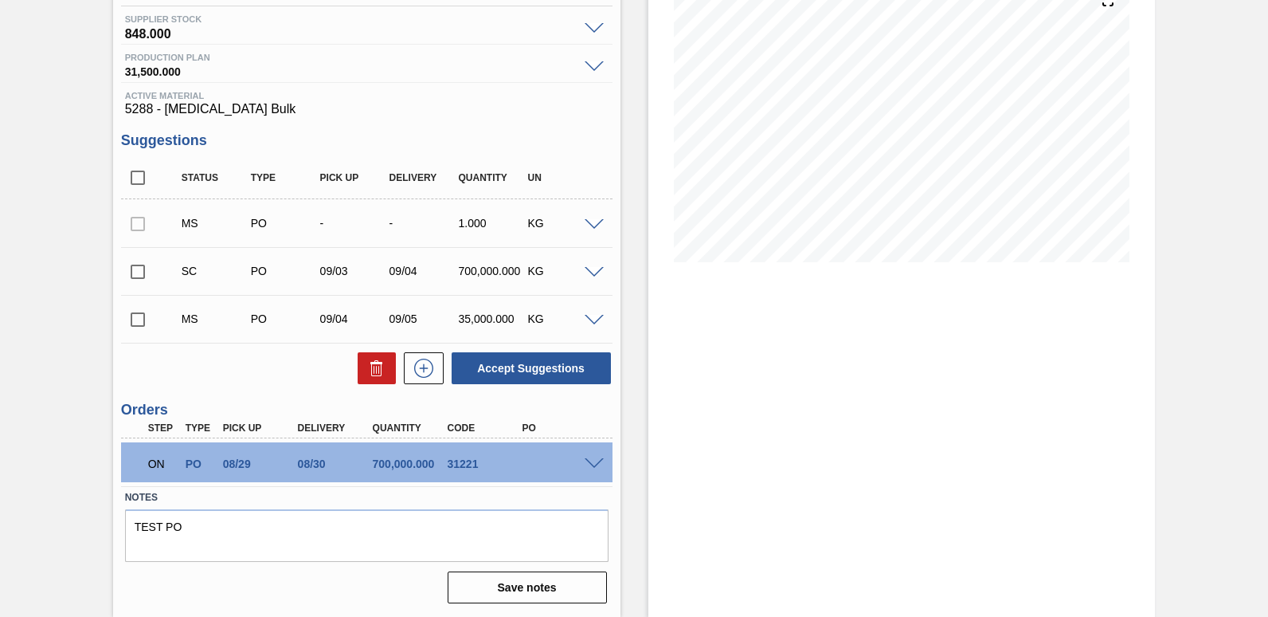
click at [131, 320] on input "checkbox" at bounding box center [137, 319] width 33 height 33
click at [519, 366] on button "Accept Suggestions" at bounding box center [531, 368] width 159 height 32
checkbox input "false"
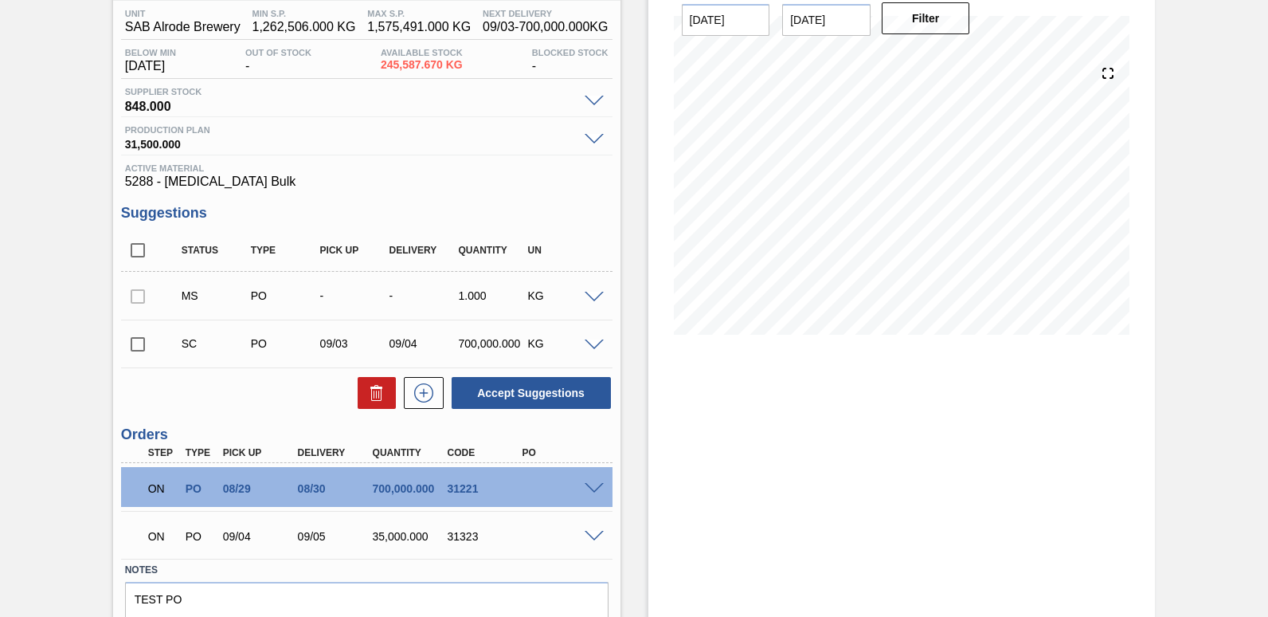
scroll to position [159, 0]
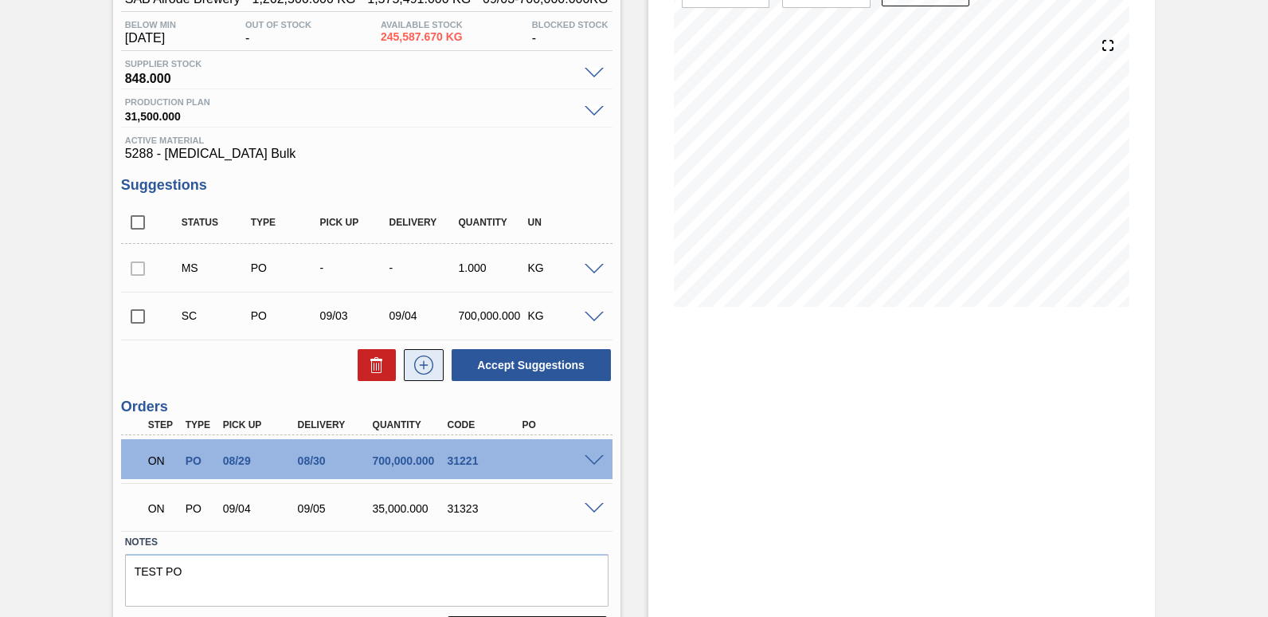
click at [420, 374] on icon at bounding box center [423, 364] width 19 height 19
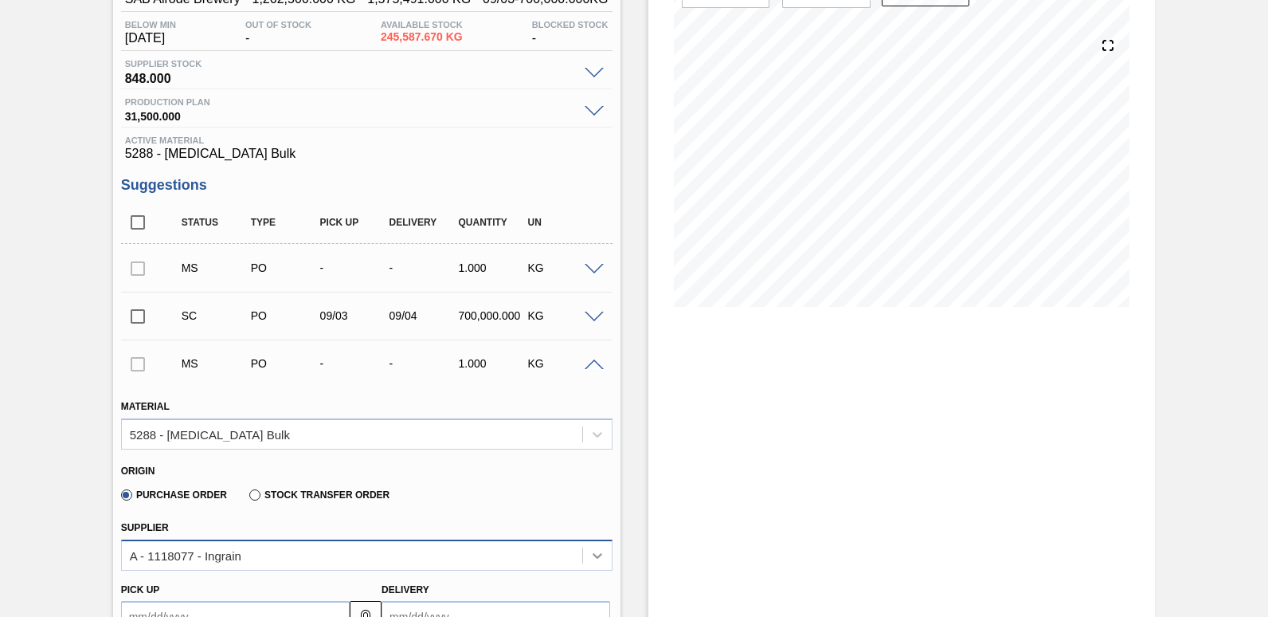
click at [593, 558] on div "A - 1118077 - Ingrain" at bounding box center [366, 554] width 491 height 31
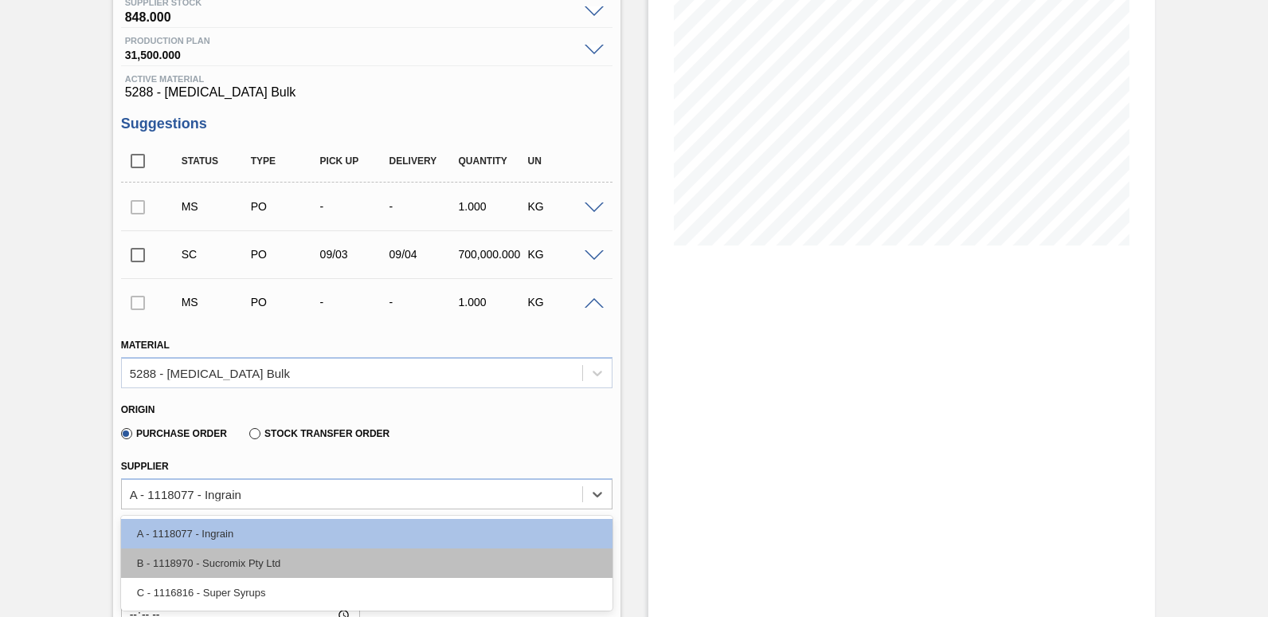
click at [268, 558] on div "B - 1118970 - Sucromix Pty Ltd" at bounding box center [366, 562] width 491 height 29
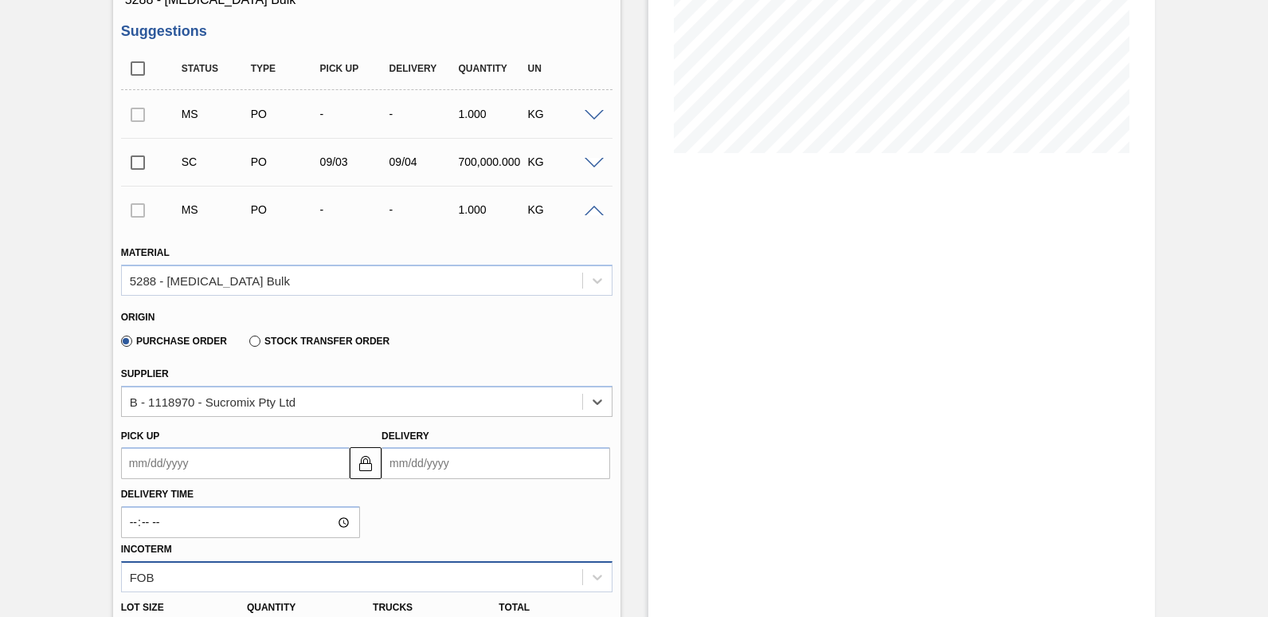
scroll to position [380, 0]
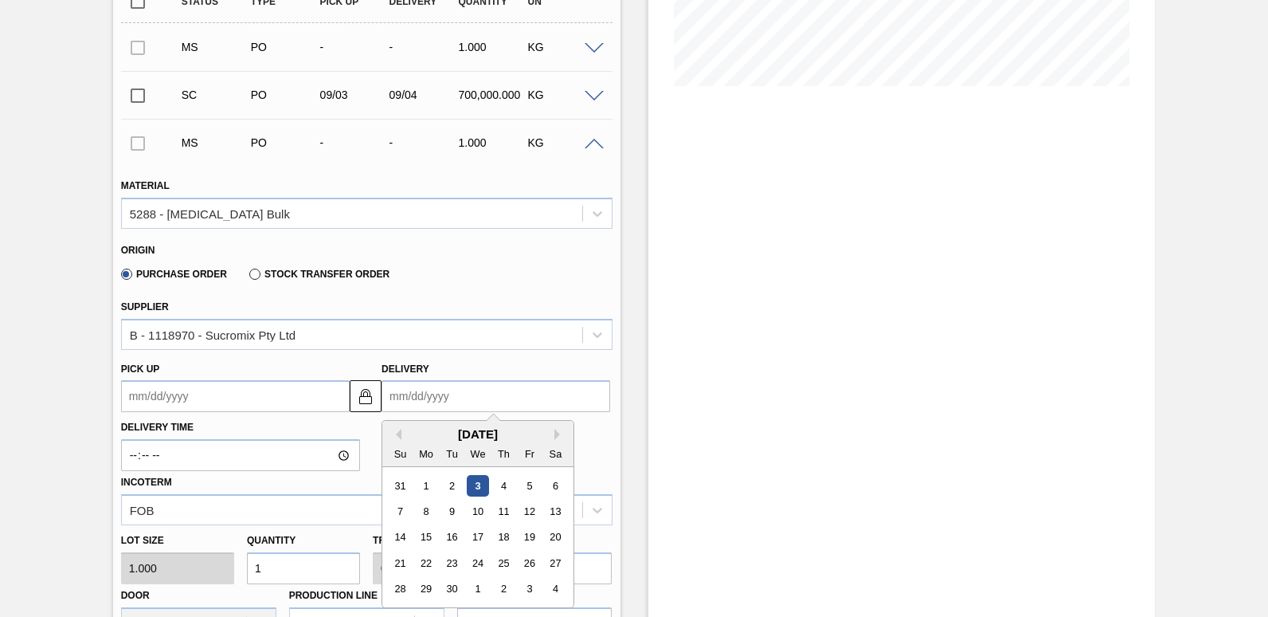
click at [453, 403] on input "Delivery" at bounding box center [496, 396] width 229 height 32
click at [525, 488] on div "5" at bounding box center [530, 486] width 22 height 22
type up3240247337 "[DATE]"
type input "[DATE]"
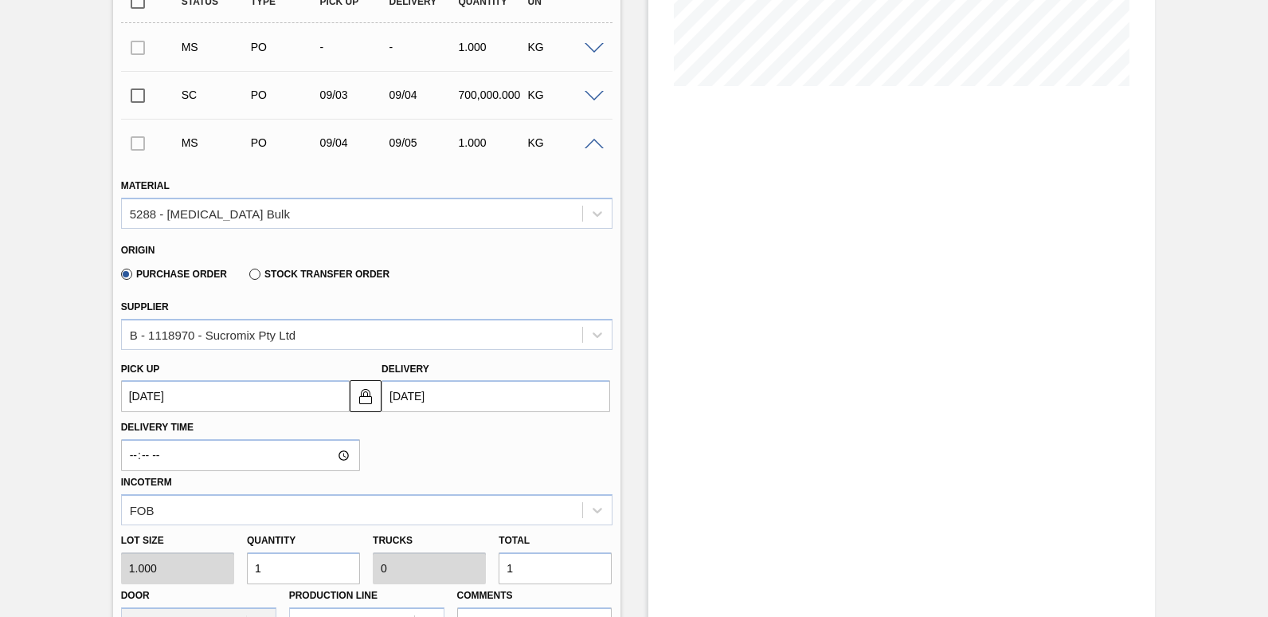
click at [531, 563] on input "1" at bounding box center [555, 568] width 113 height 32
type input "13"
type input "1"
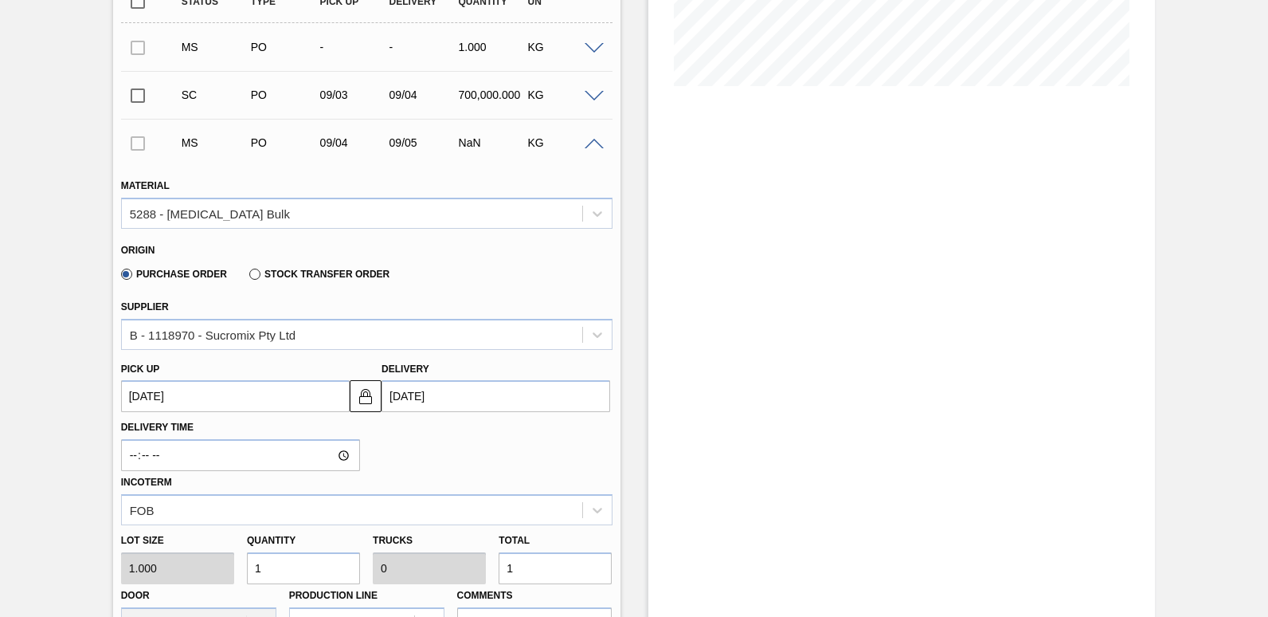
type input "0"
type input "3"
type input "35"
type input "0.001"
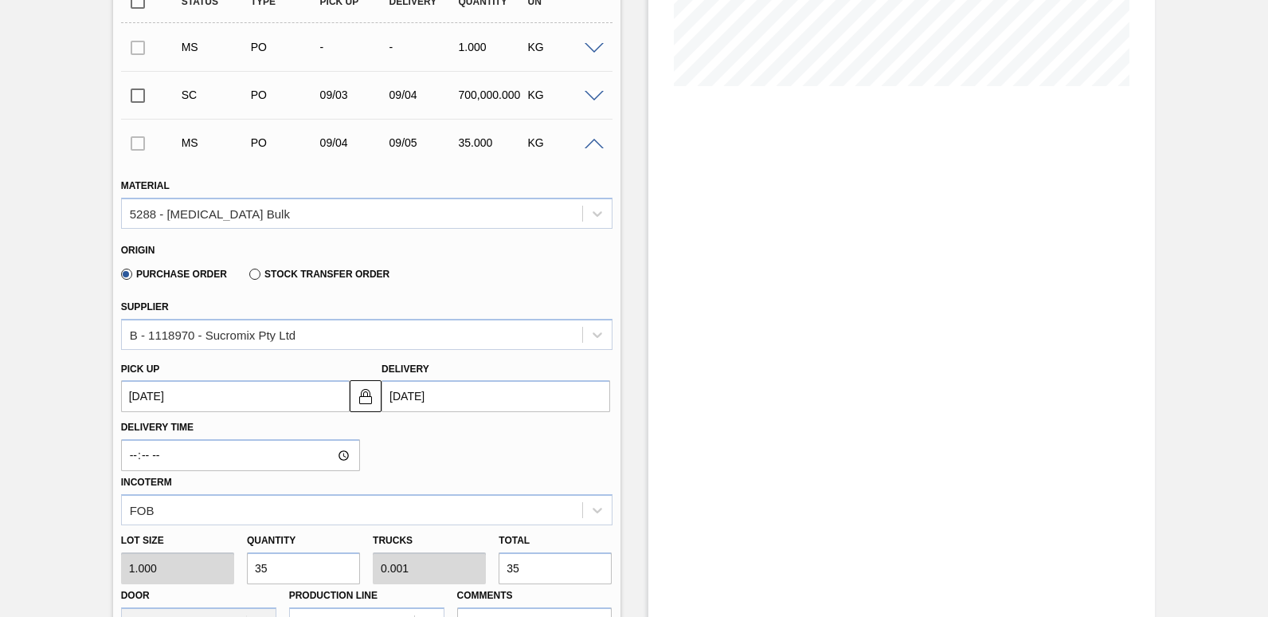
type input "35,000"
type input "1.094"
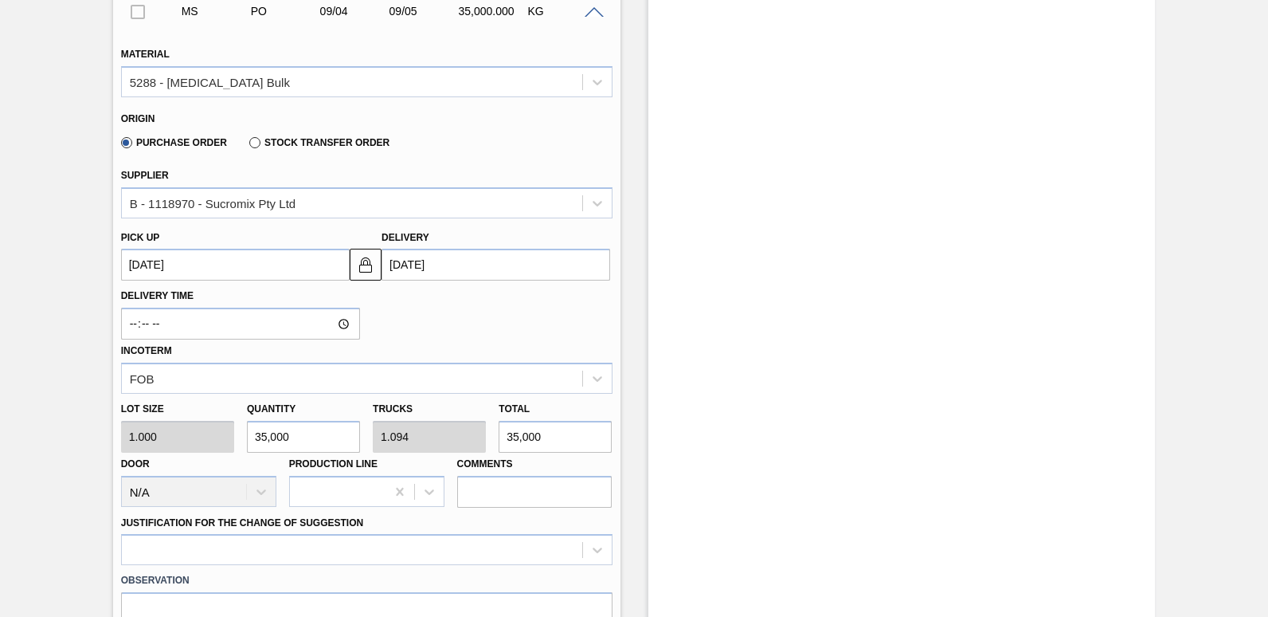
scroll to position [539, 0]
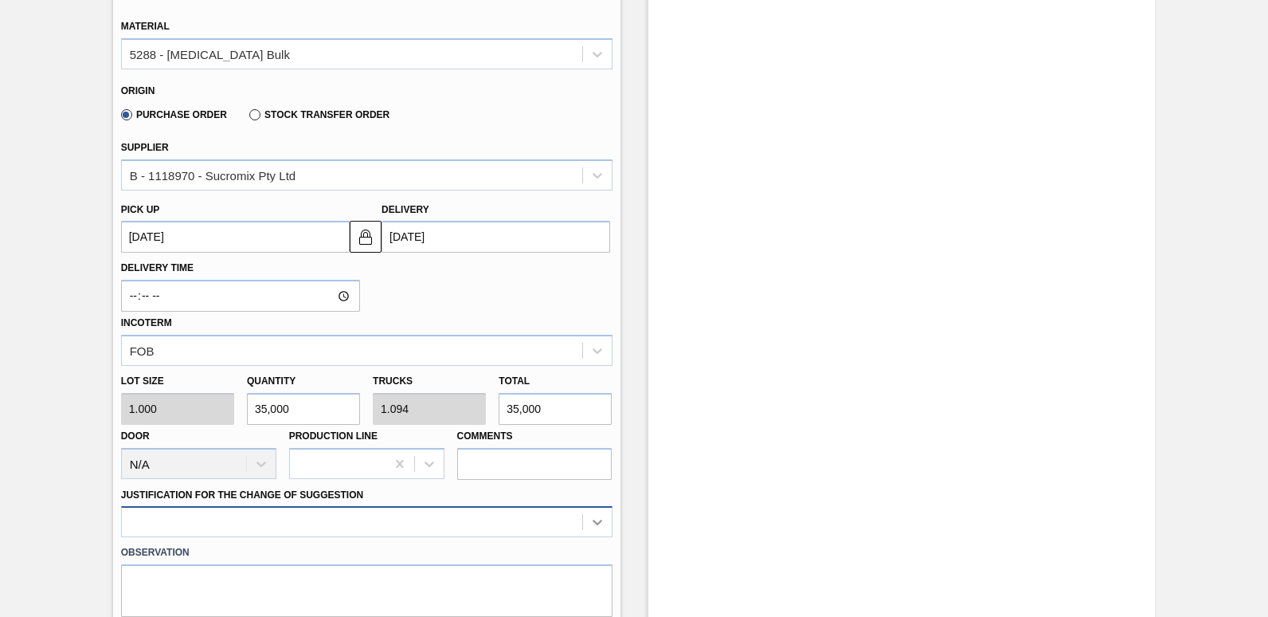
click at [593, 528] on div at bounding box center [366, 521] width 491 height 31
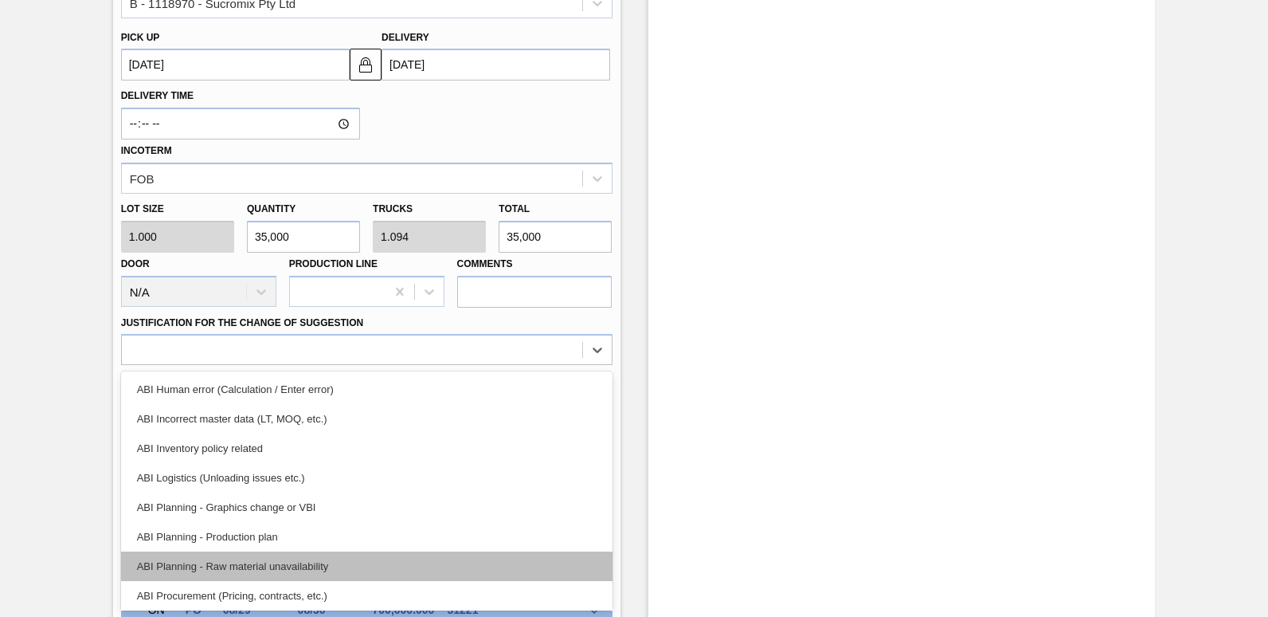
click at [304, 568] on div "ABI Planning - Raw material unavailability" at bounding box center [366, 565] width 491 height 29
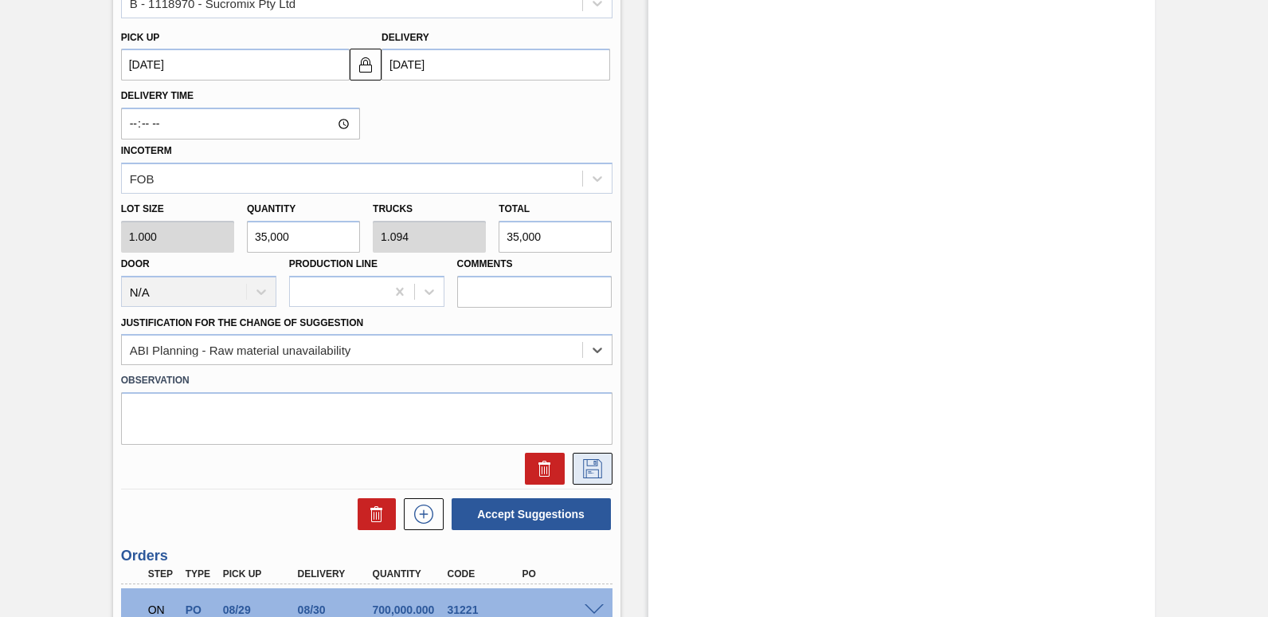
click at [589, 470] on icon at bounding box center [592, 468] width 25 height 19
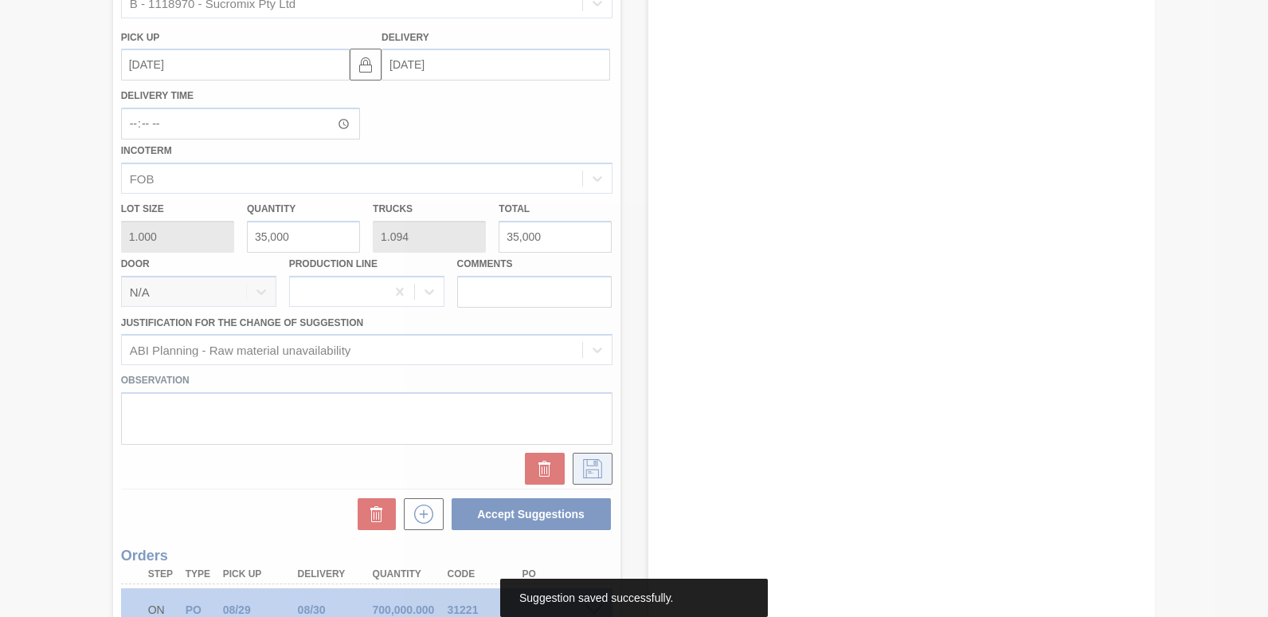
scroll to position [252, 0]
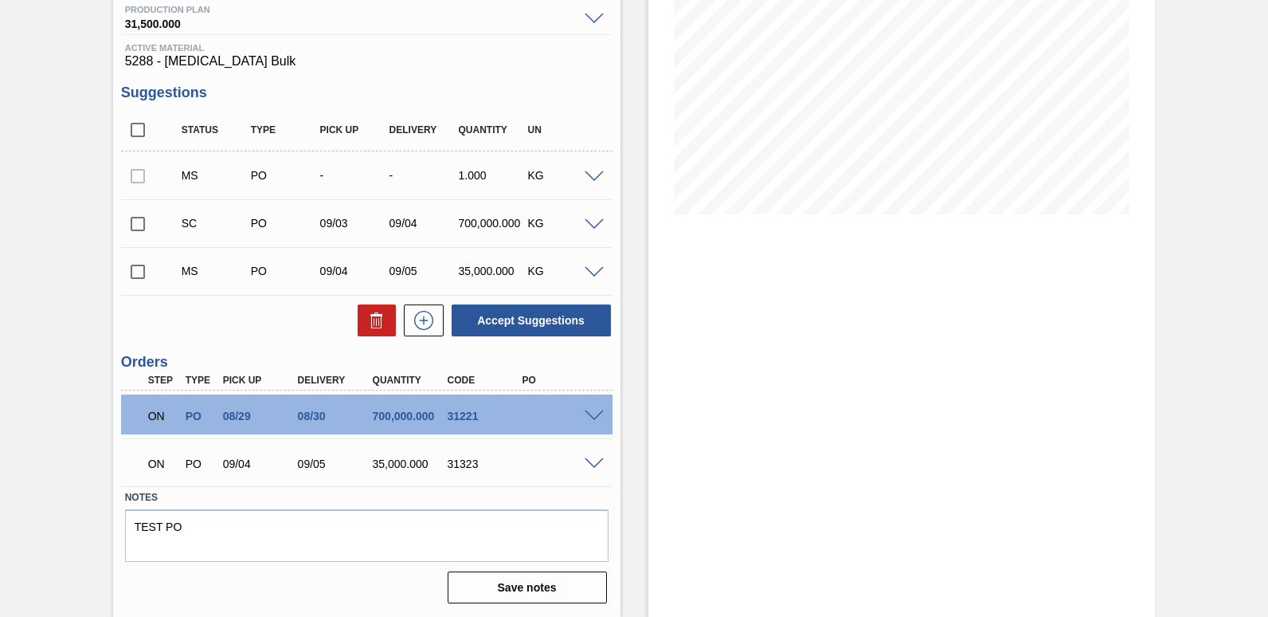
click at [135, 273] on input "checkbox" at bounding box center [137, 271] width 33 height 33
click at [525, 318] on button "Accept Suggestions" at bounding box center [531, 320] width 159 height 32
checkbox input "false"
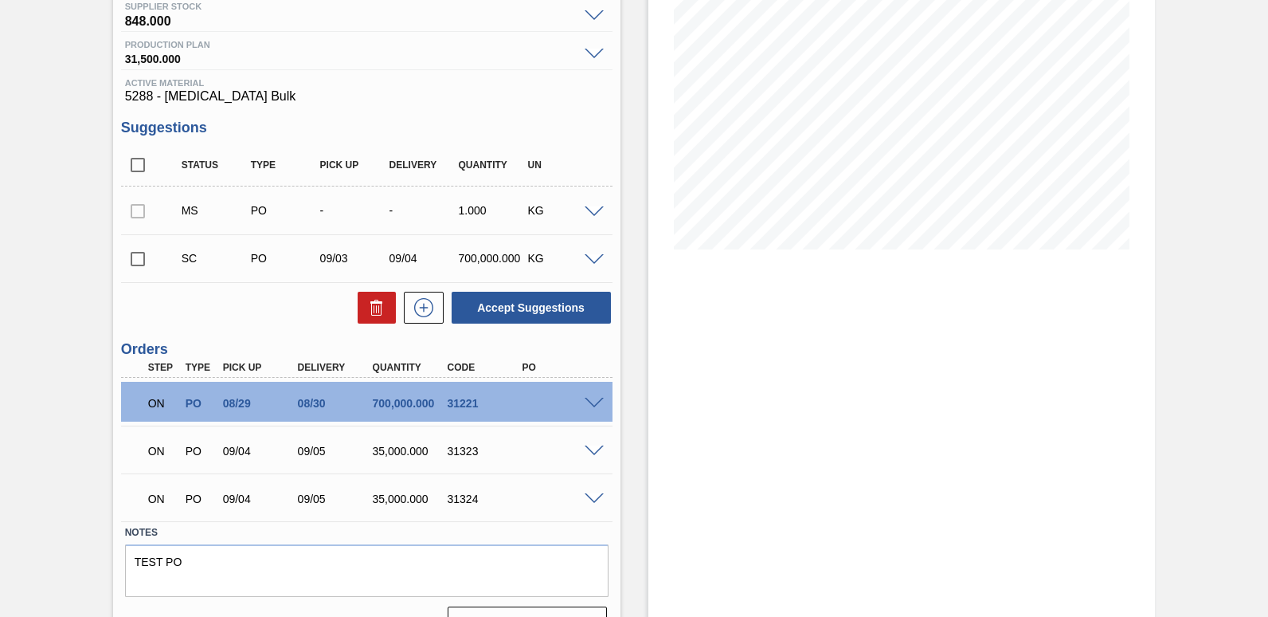
scroll to position [239, 0]
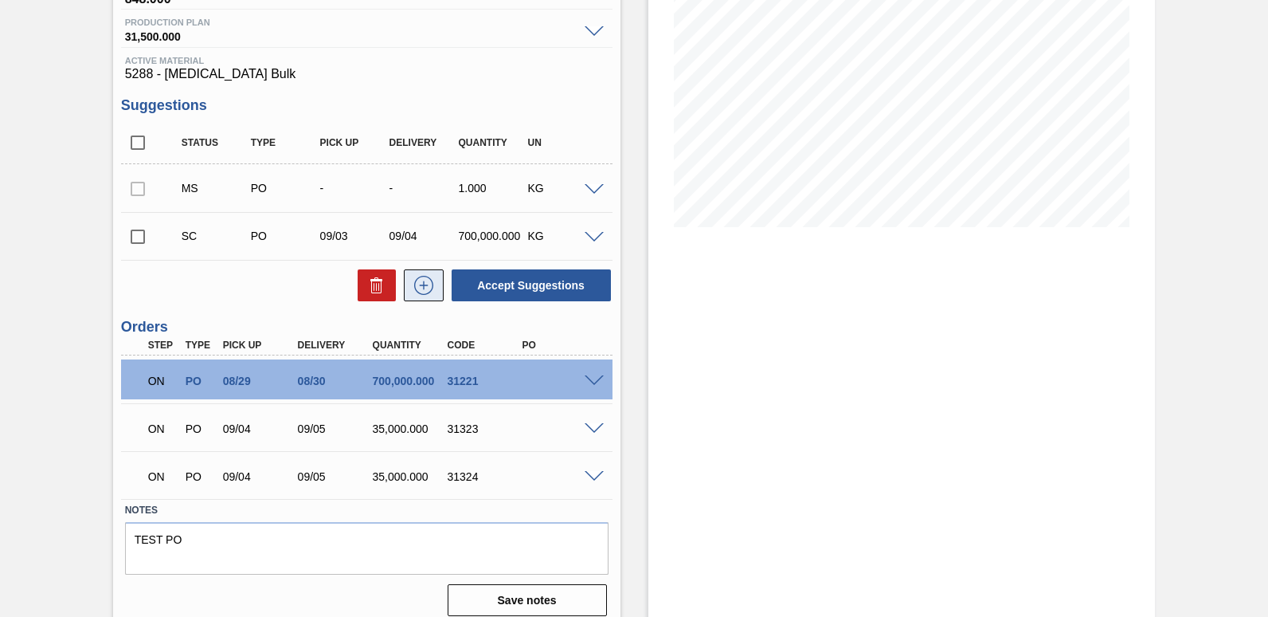
click at [417, 288] on icon at bounding box center [423, 285] width 25 height 19
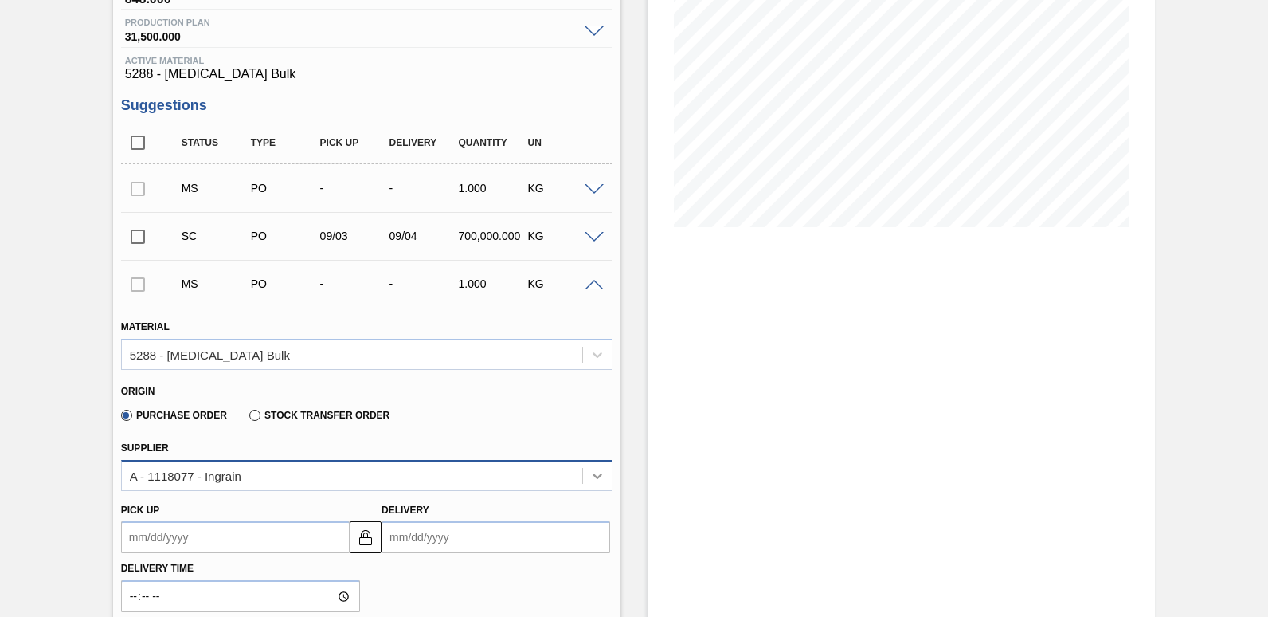
click at [597, 480] on icon at bounding box center [597, 476] width 16 height 16
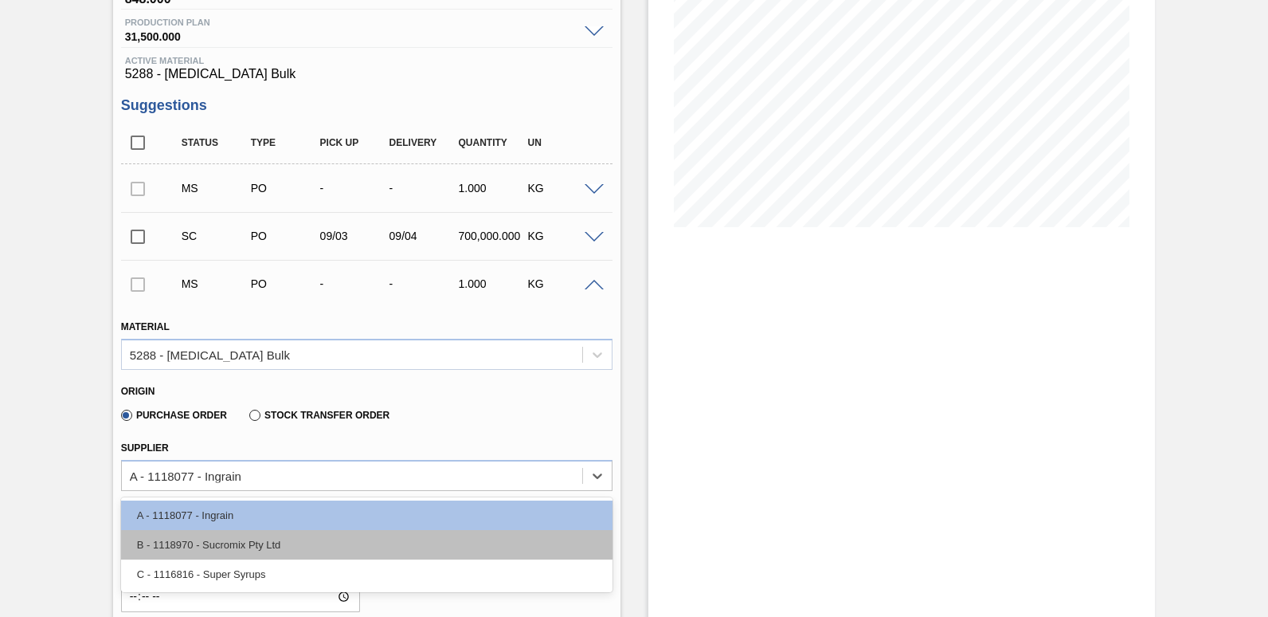
click at [240, 545] on div "B - 1118970 - Sucromix Pty Ltd" at bounding box center [366, 544] width 491 height 29
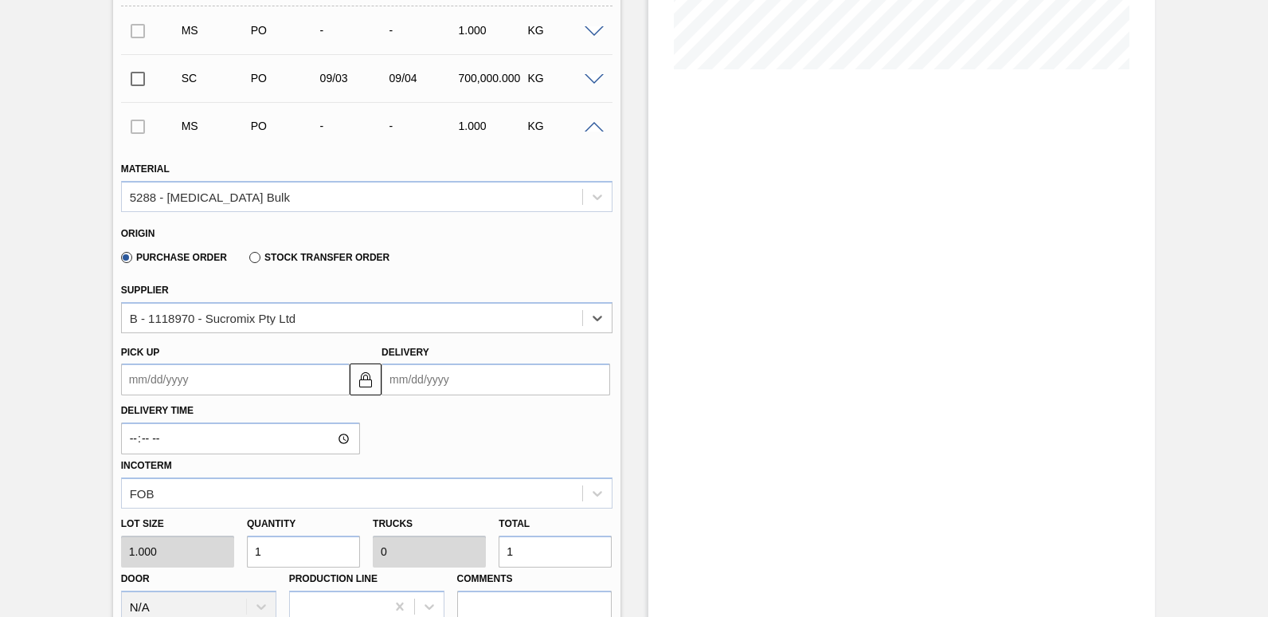
scroll to position [398, 0]
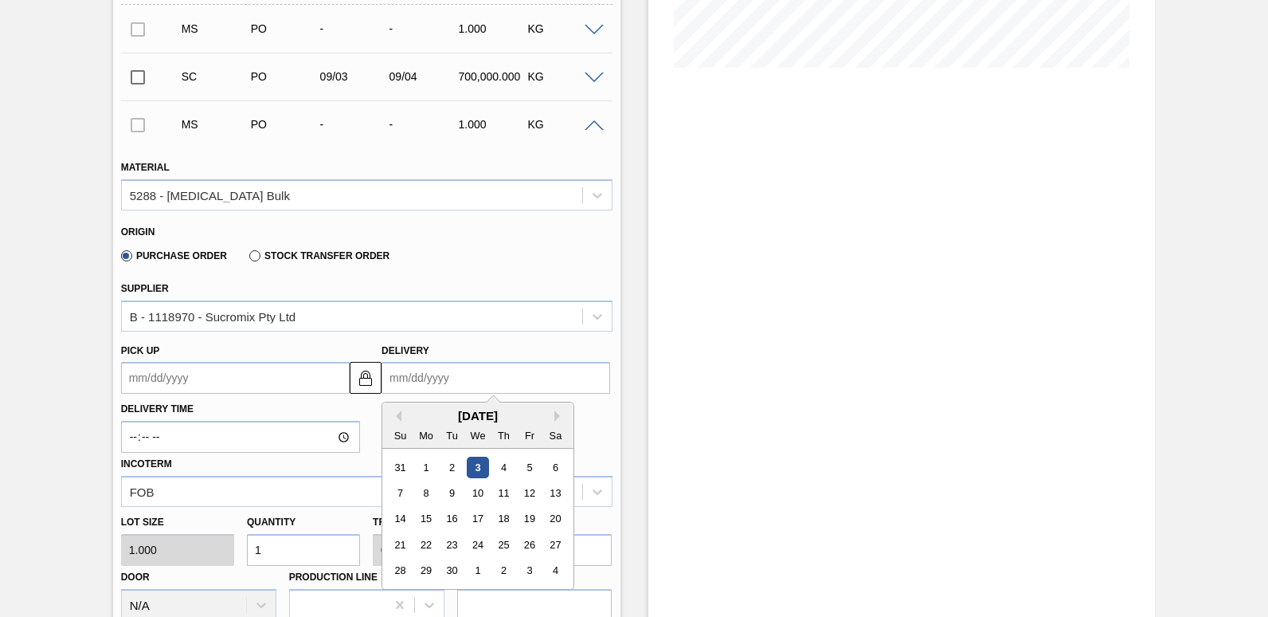
click at [448, 387] on input "Delivery" at bounding box center [496, 378] width 229 height 32
click at [554, 467] on div "6" at bounding box center [556, 467] width 22 height 22
type up3240247338 "[DATE]"
type input "[DATE]"
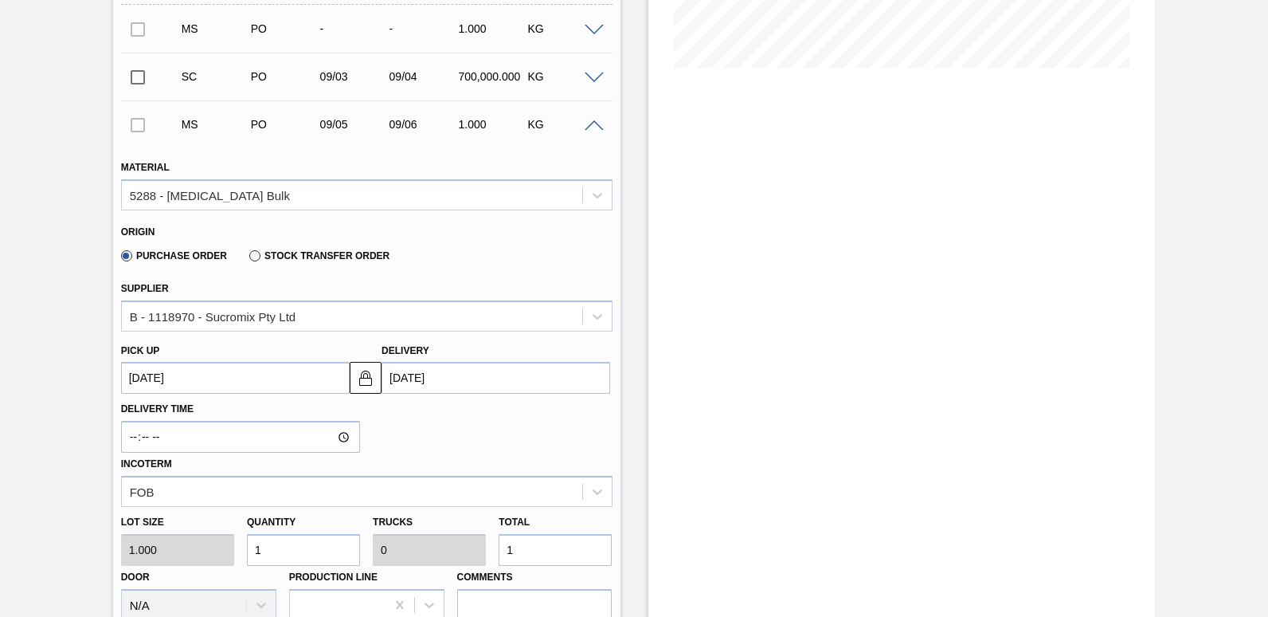
click at [548, 554] on input "1" at bounding box center [555, 550] width 113 height 32
type input "0"
type input "3"
type input "35,000"
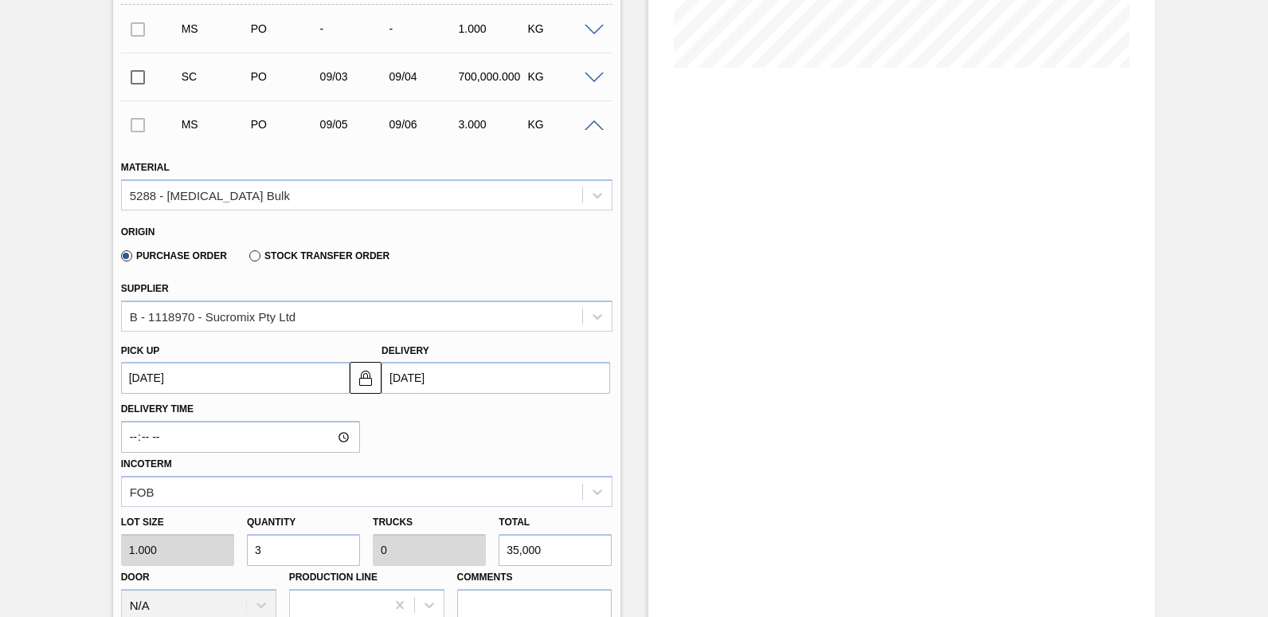
type input "1.094"
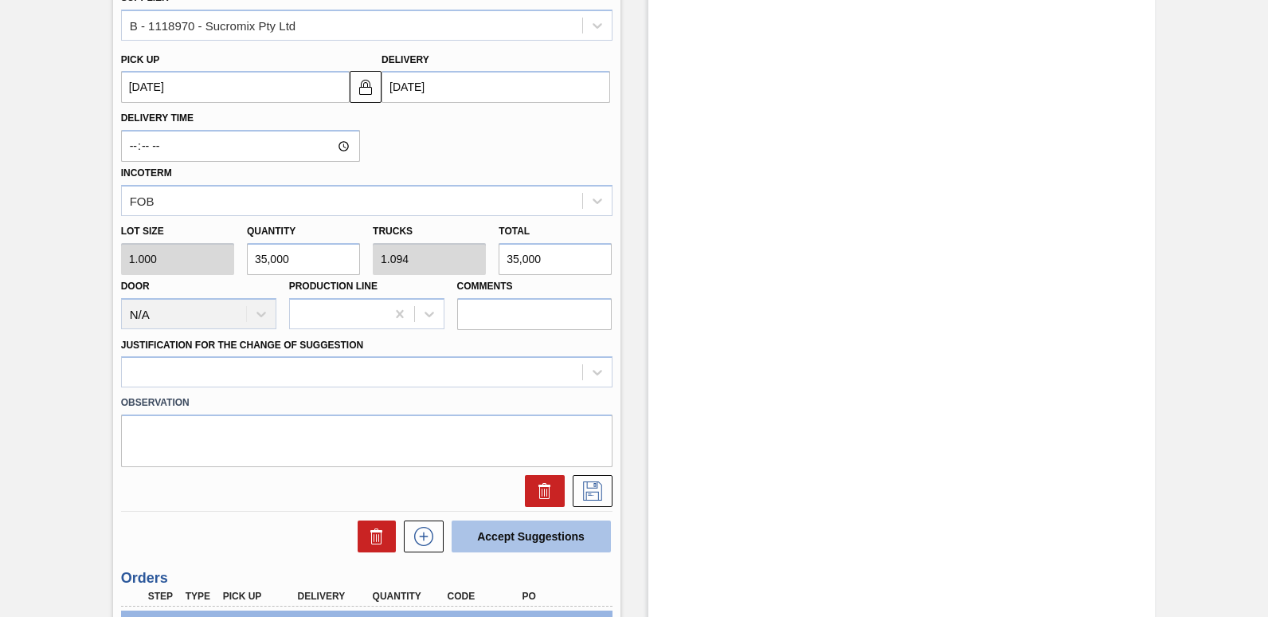
scroll to position [717, 0]
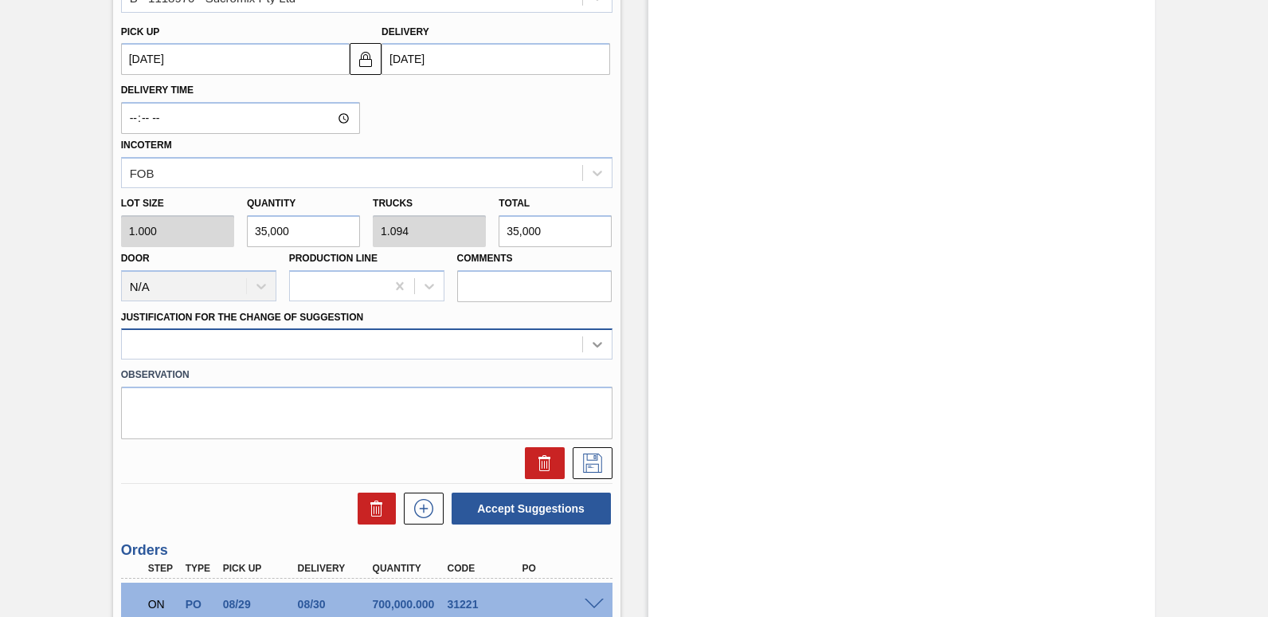
click at [597, 344] on icon at bounding box center [598, 346] width 10 height 6
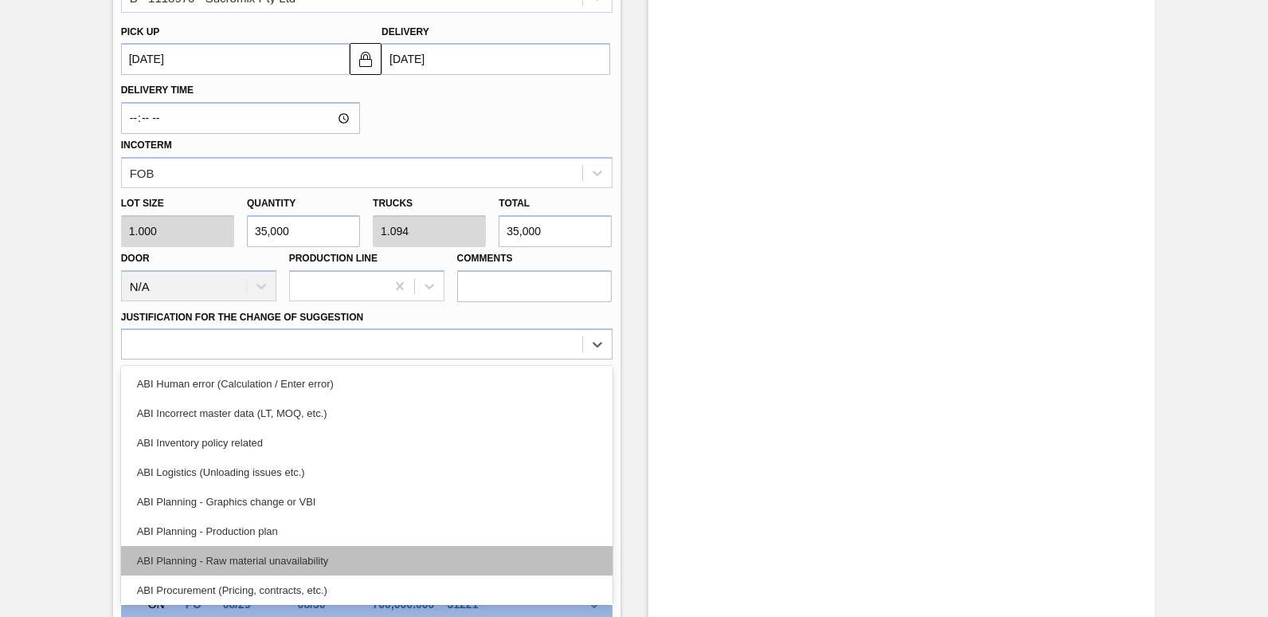
click at [255, 558] on div "ABI Planning - Raw material unavailability" at bounding box center [366, 560] width 491 height 29
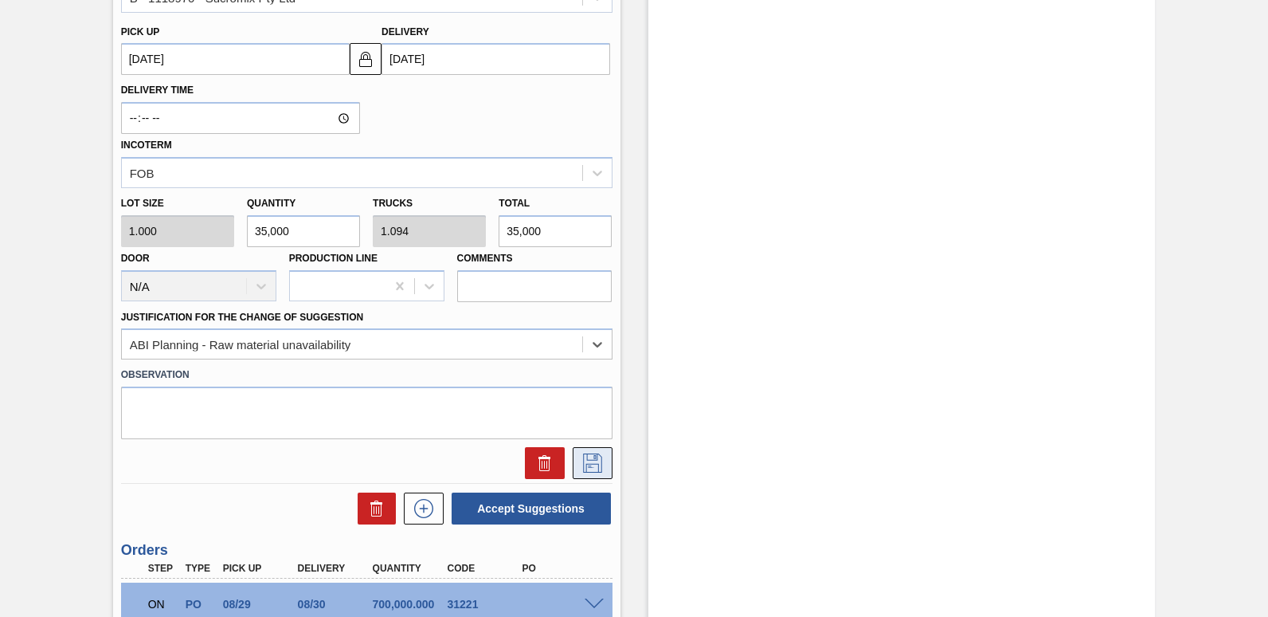
click at [589, 461] on icon at bounding box center [592, 462] width 25 height 19
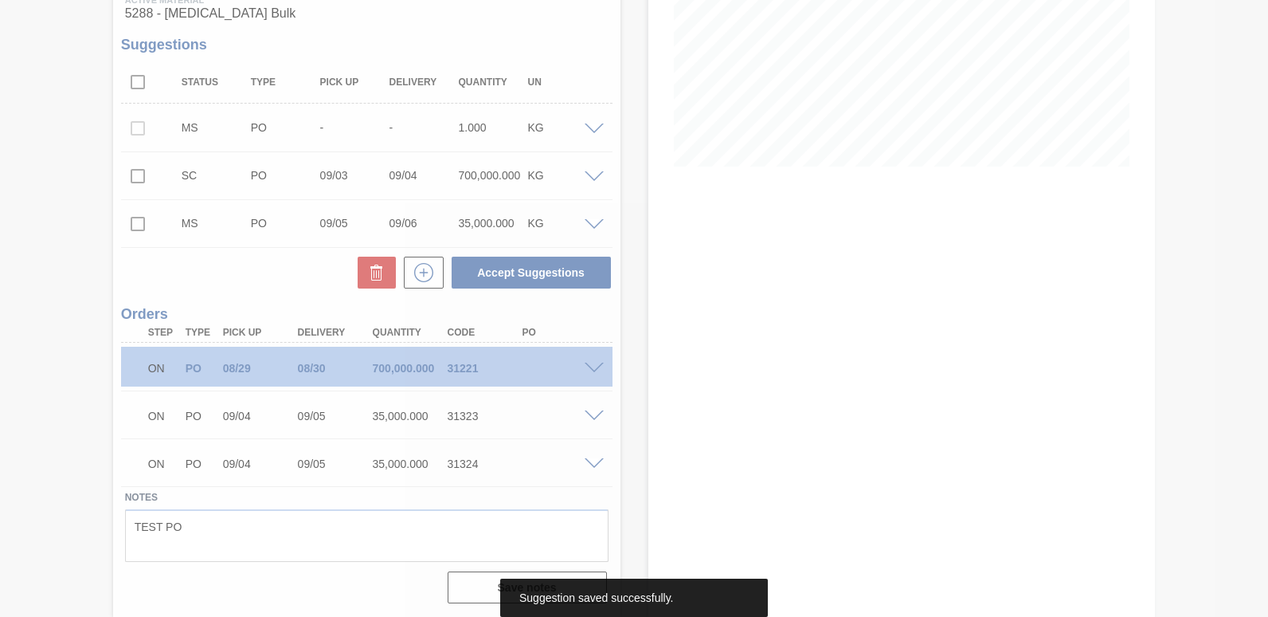
scroll to position [300, 0]
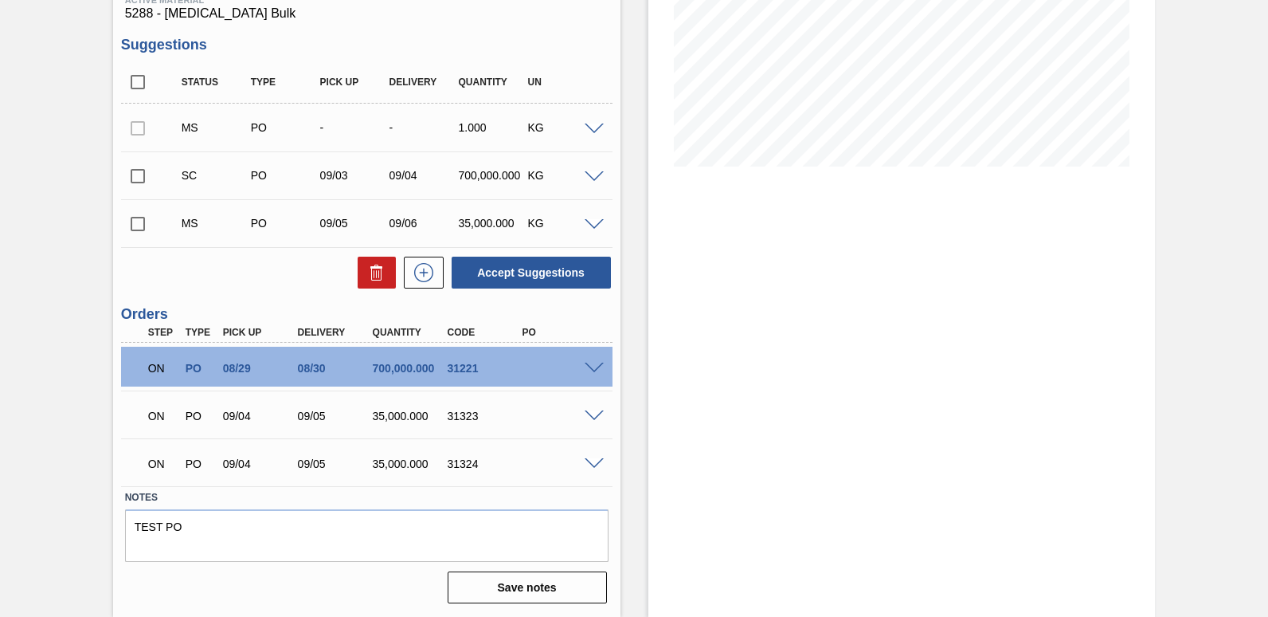
click at [137, 224] on input "checkbox" at bounding box center [137, 223] width 33 height 33
click at [527, 272] on button "Accept Suggestions" at bounding box center [531, 273] width 159 height 32
checkbox input "false"
